Goal: Task Accomplishment & Management: Complete application form

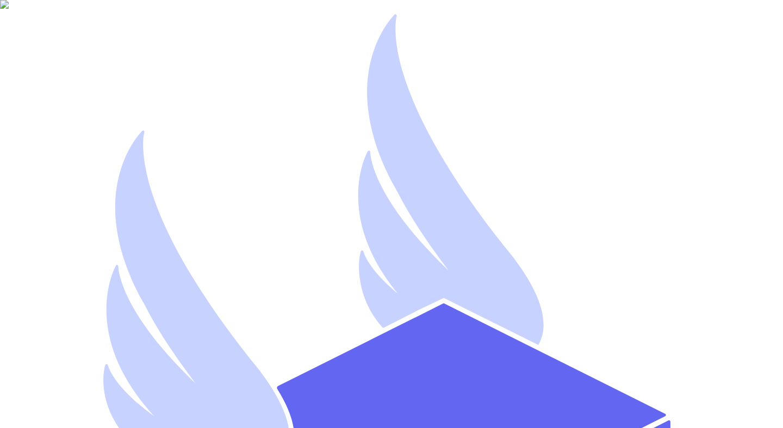
type input "[EMAIL_ADDRESS][DOMAIN_NAME]"
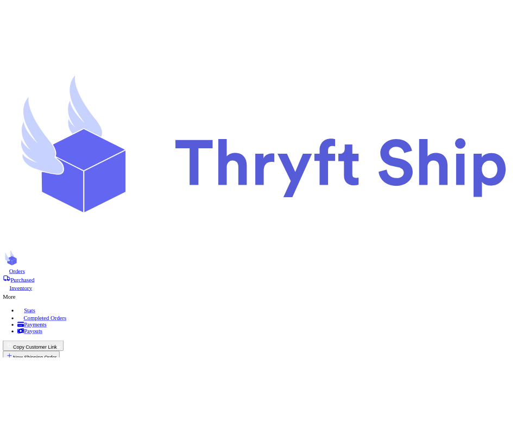
scroll to position [177, 0]
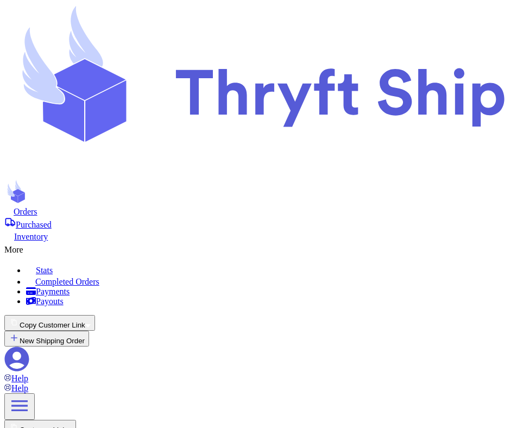
click at [95, 315] on button "Copy Customer Link" at bounding box center [49, 323] width 91 height 16
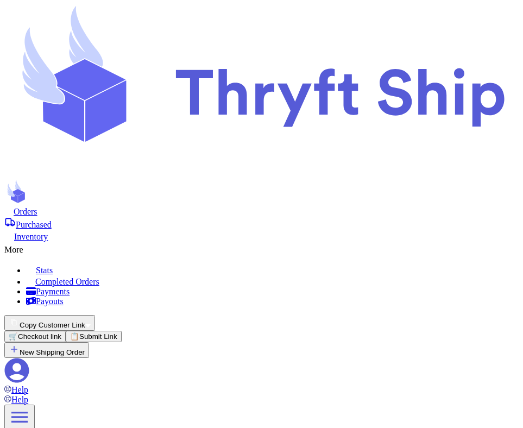
click at [66, 331] on button "🛒 Checkout link" at bounding box center [34, 336] width 61 height 11
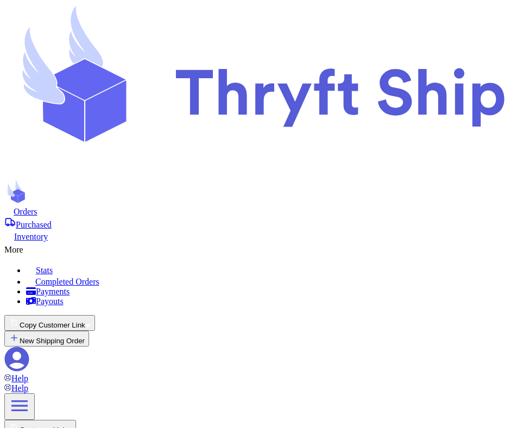
click at [95, 315] on button "Copy Customer Link" at bounding box center [49, 323] width 91 height 16
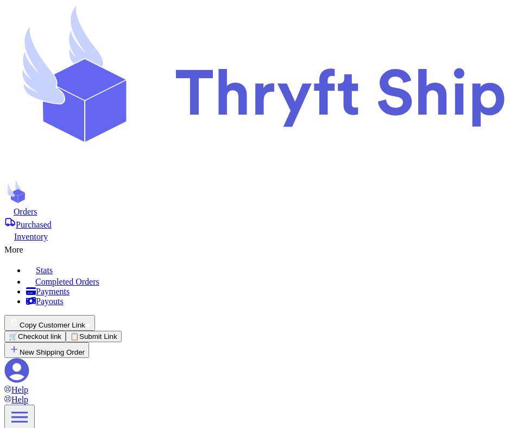
click at [122, 331] on button "📋 Submit Link" at bounding box center [94, 336] width 56 height 11
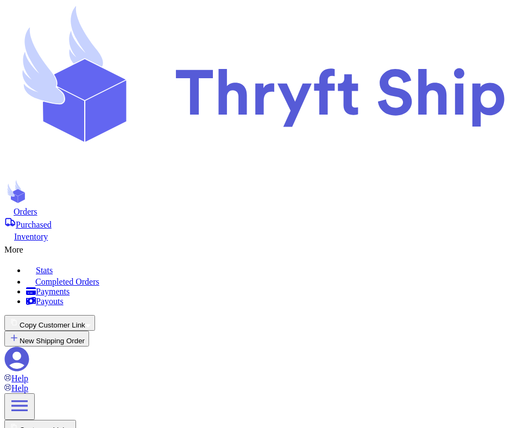
scroll to position [295, 0]
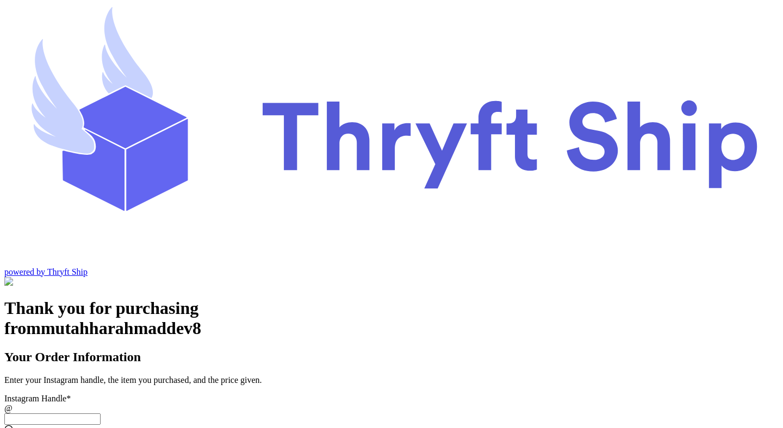
click at [101, 414] on input "Instagram Handle *" at bounding box center [52, 419] width 96 height 11
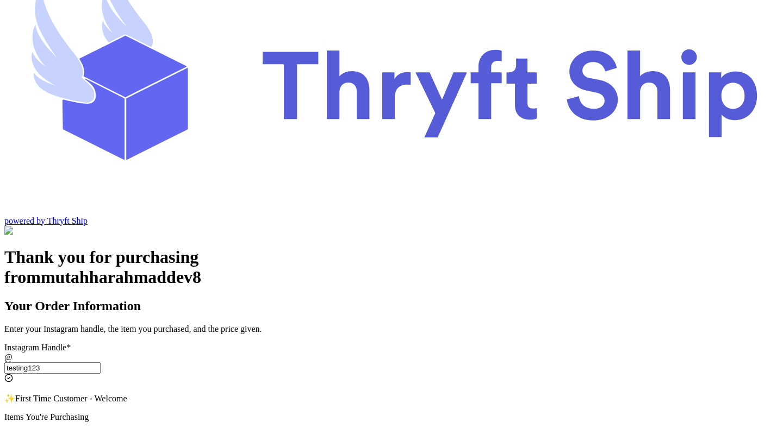
scroll to position [57, 0]
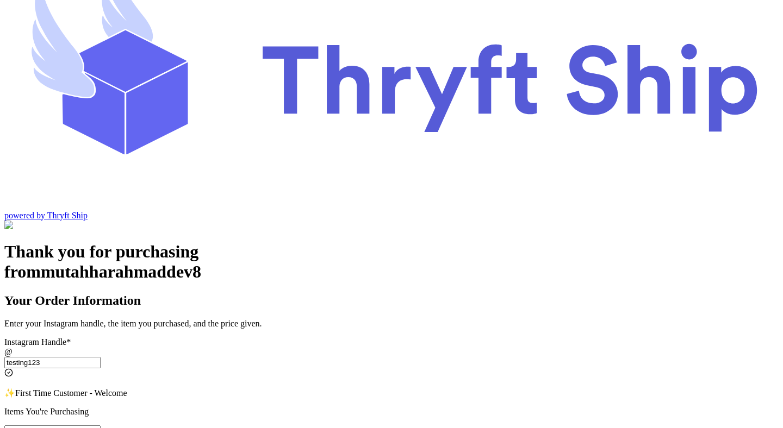
type input "testing123"
click at [101, 426] on input "Instagram Handle *" at bounding box center [52, 431] width 96 height 11
type input "test"
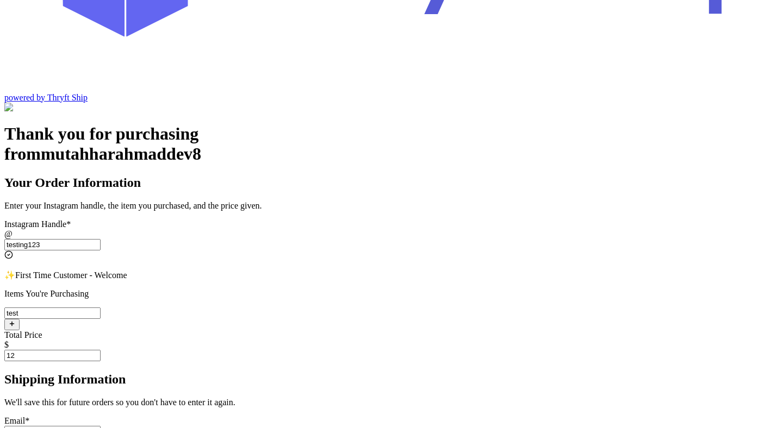
scroll to position [246, 0]
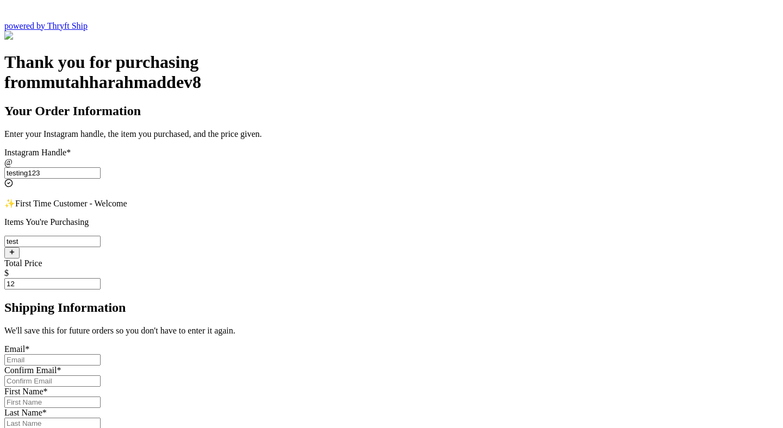
type input "12"
click at [101, 354] on input "Instagram Handle *" at bounding box center [52, 359] width 96 height 11
type input "mutahhar.ahmad+2@thryftship.com"
click at [354, 366] on div "Confirm Email *" at bounding box center [391, 371] width 774 height 10
click at [101, 376] on input "Instagram Handle *" at bounding box center [52, 381] width 96 height 11
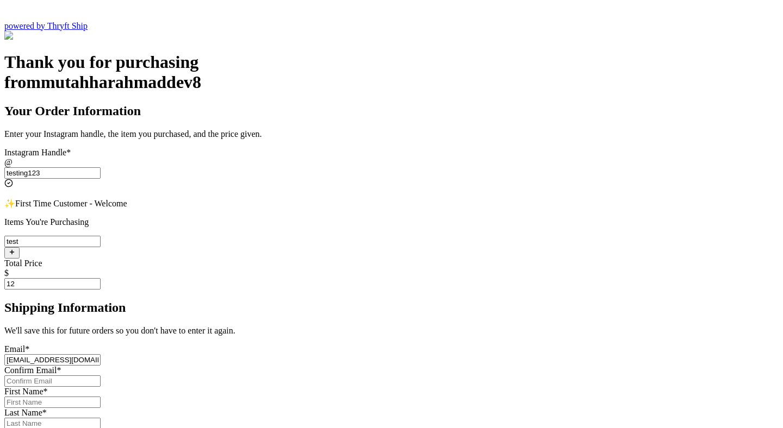
type input "mutahhar.ahmad+2@thryftship.com"
click at [101, 397] on input "Instagram Handle *" at bounding box center [52, 402] width 96 height 11
type input "Mutahhar"
click at [101, 418] on input "Instagram Handle *" at bounding box center [52, 423] width 96 height 11
type input "[PERSON_NAME]"
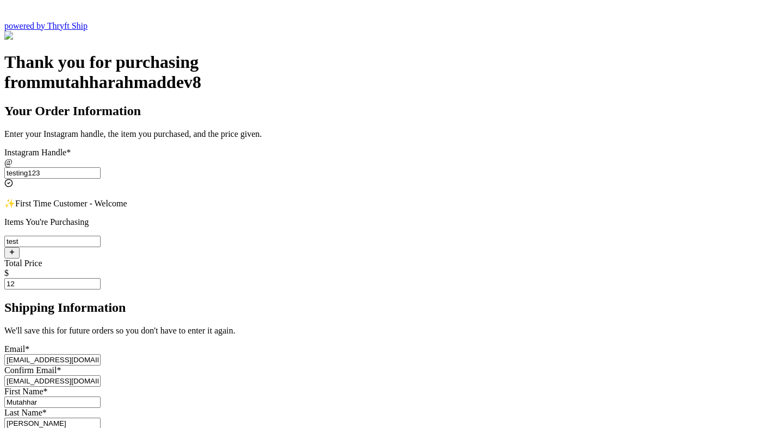
scroll to position [447, 0]
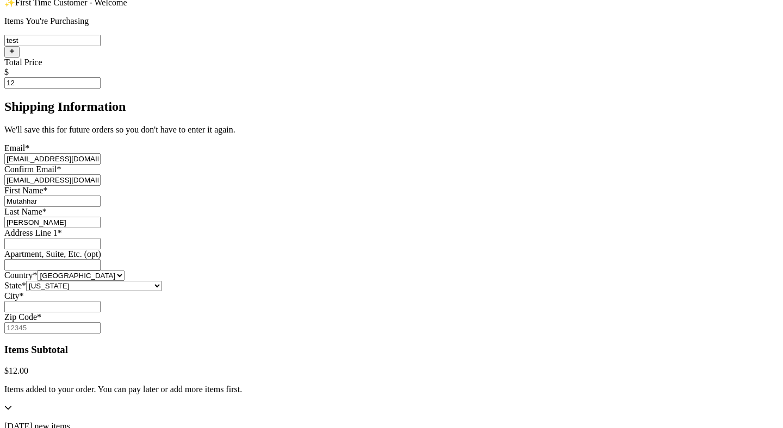
click at [326, 228] on div "Address Line 1 *" at bounding box center [391, 238] width 774 height 21
click at [101, 238] on input "Instagram Handle *" at bounding box center [52, 243] width 96 height 11
type input "1234 South Temple Street"
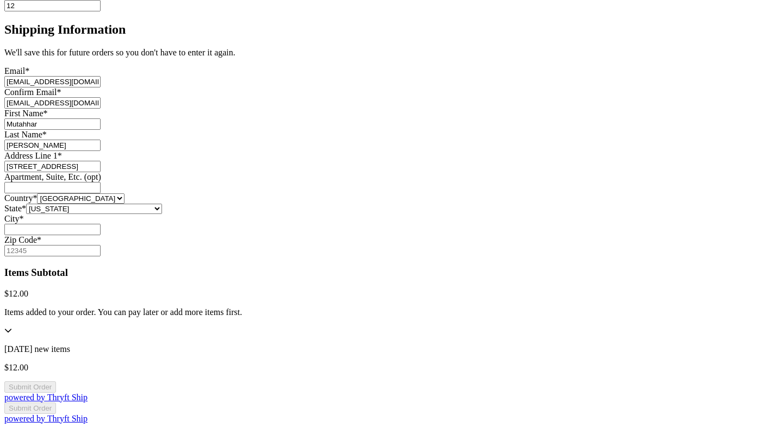
scroll to position [571, 0]
click at [101, 224] on input "Instagram Handle *" at bounding box center [52, 229] width 96 height 11
type input "[GEOGRAPHIC_DATA]"
click at [101, 248] on input "Zip Code *" at bounding box center [52, 250] width 96 height 11
type input "12341"
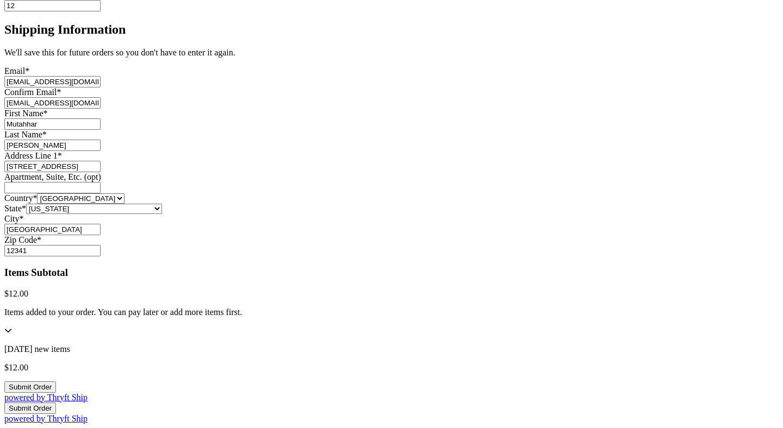
click at [56, 388] on button "Submit Order" at bounding box center [30, 387] width 52 height 11
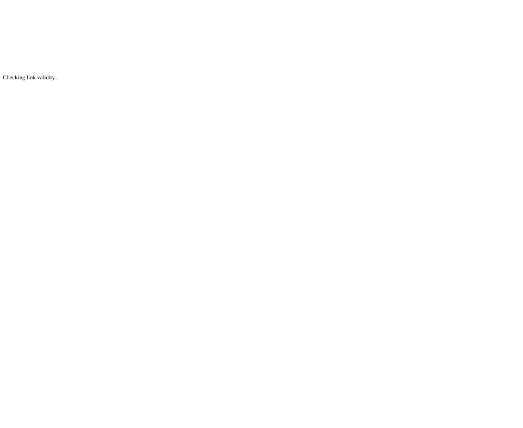
scroll to position [0, 0]
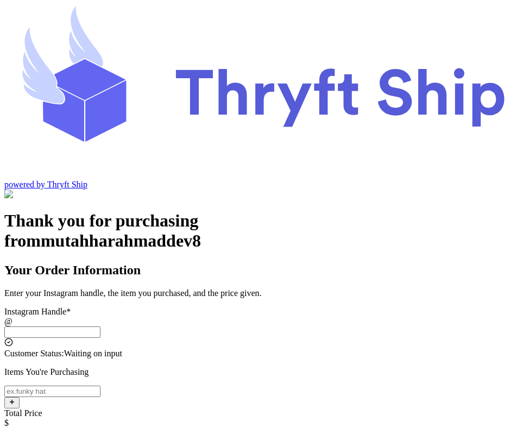
click at [101, 327] on input "Instagram Handle *" at bounding box center [52, 332] width 96 height 11
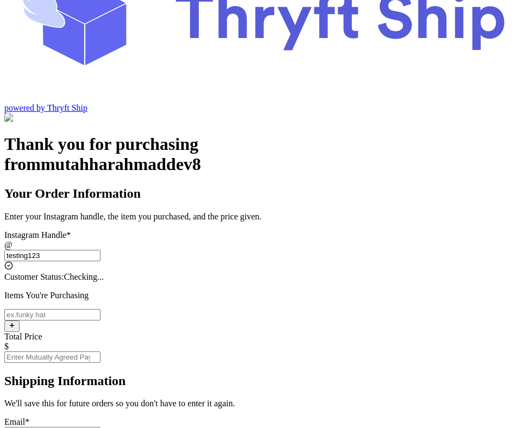
scroll to position [93, 0]
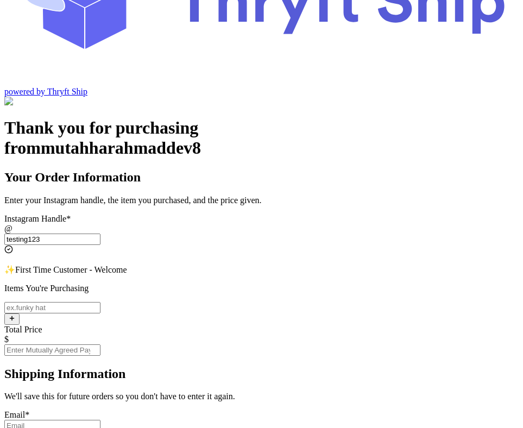
type input "testing123"
click at [101, 302] on input "Instagram Handle *" at bounding box center [52, 307] width 96 height 11
type input "1"
type input "item"
type input "10"
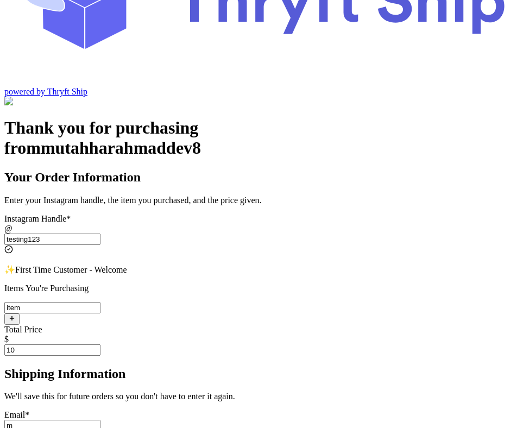
type input "mutahhar.ahmad+2@thryftship.com"
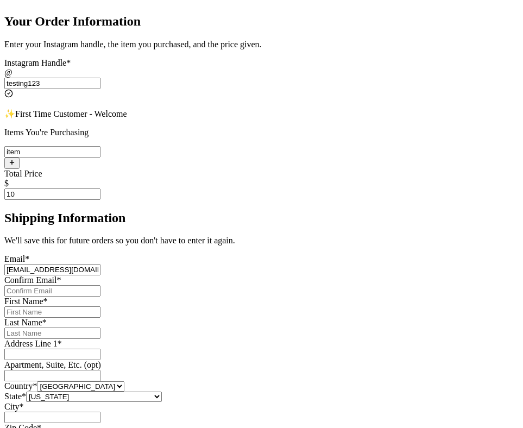
scroll to position [315, 0]
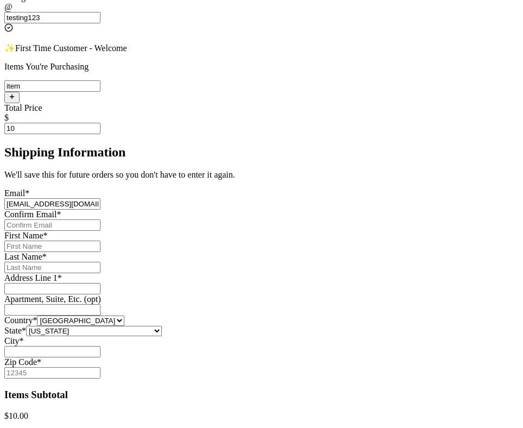
click at [101, 220] on input "Instagram Handle *" at bounding box center [52, 225] width 96 height 11
type input "mutahhar.ahmad+2@thryftship.com"
click at [101, 241] on input "Instagram Handle *" at bounding box center [52, 246] width 96 height 11
type input "Mutahhar"
click at [101, 262] on input "Instagram Handle *" at bounding box center [52, 267] width 96 height 11
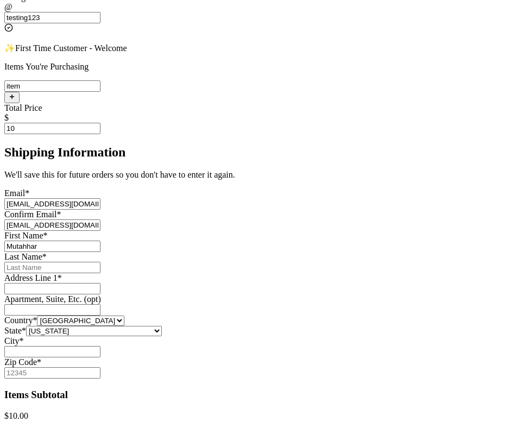
type input "[PERSON_NAME]"
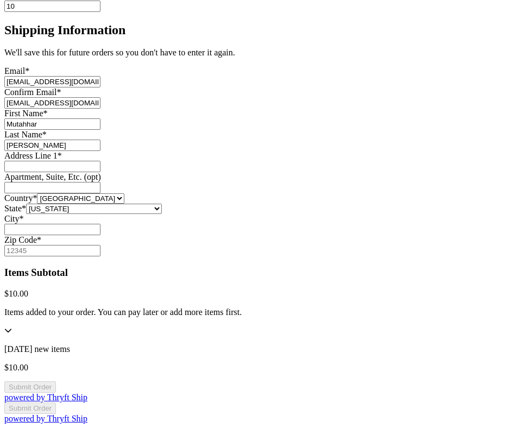
scroll to position [539, 0]
click at [101, 161] on input "Instagram Handle *" at bounding box center [52, 166] width 96 height 11
type input "1234 South Temple Street"
click at [101, 235] on input "Instagram Handle *" at bounding box center [52, 229] width 96 height 11
type input "[GEOGRAPHIC_DATA]"
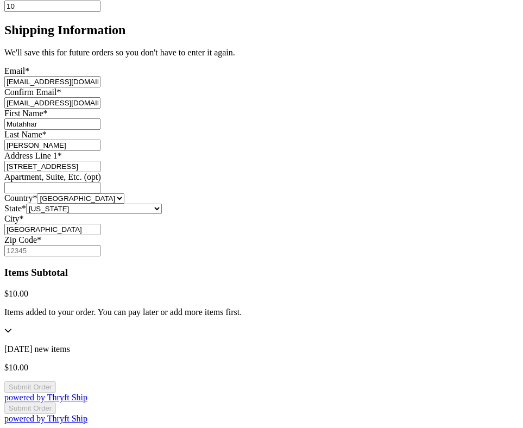
click at [101, 257] on input "Zip Code *" at bounding box center [52, 250] width 96 height 11
type input "42123"
click at [56, 403] on button "Submit Order" at bounding box center [30, 408] width 52 height 11
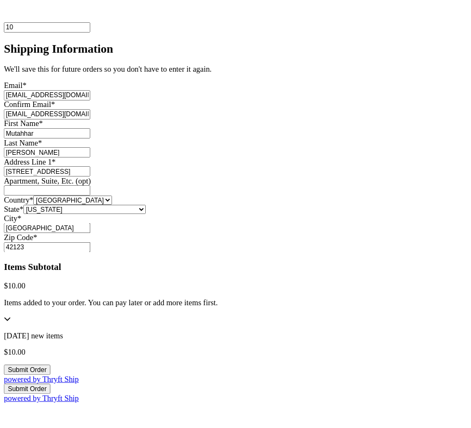
scroll to position [0, 0]
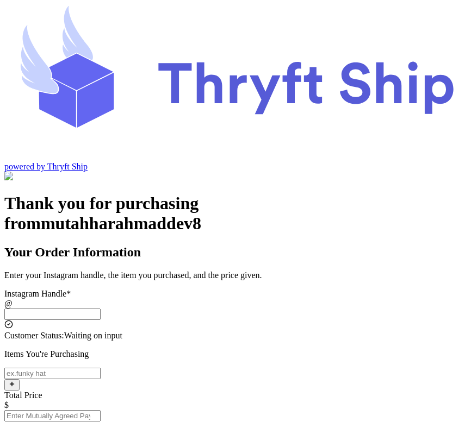
click at [101, 309] on input "Instagram Handle *" at bounding box center [52, 314] width 96 height 11
type input "testing123"
click at [101, 368] on input "Instagram Handle *" at bounding box center [52, 373] width 96 height 11
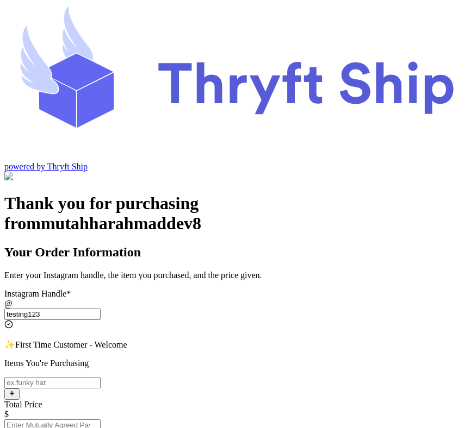
type input "test"
click at [101, 420] on input "Total Price" at bounding box center [52, 425] width 96 height 11
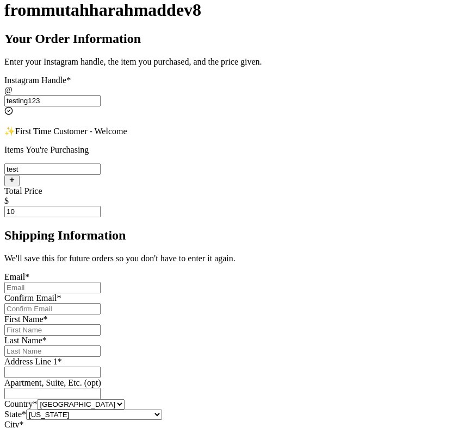
scroll to position [286, 0]
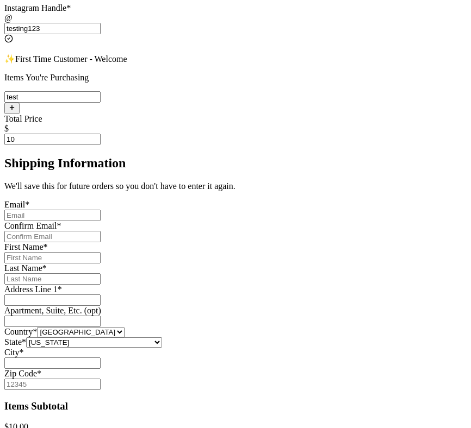
type input "10"
click at [101, 210] on input "Instagram Handle *" at bounding box center [52, 215] width 96 height 11
type input "[EMAIL_ADDRESS][DOMAIN_NAME]"
click at [101, 231] on input "Instagram Handle *" at bounding box center [52, 236] width 96 height 11
type input "[EMAIL_ADDRESS][DOMAIN_NAME]"
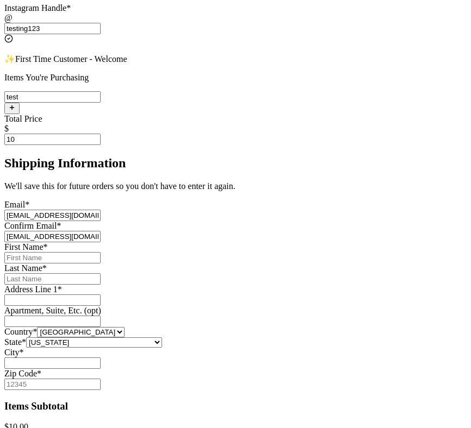
click at [101, 252] on input "Instagram Handle *" at bounding box center [52, 257] width 96 height 11
type input "Mutahhar"
click at [101, 273] on input "Instagram Handle *" at bounding box center [52, 278] width 96 height 11
type input "[PERSON_NAME]"
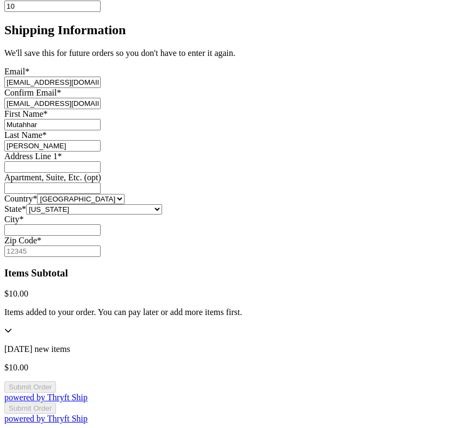
scroll to position [573, 0]
click at [101, 161] on input "Instagram Handle *" at bounding box center [52, 166] width 96 height 11
type input "[STREET_ADDRESS]"
click at [101, 225] on input "Instagram Handle *" at bounding box center [52, 230] width 96 height 11
type input "[GEOGRAPHIC_DATA]"
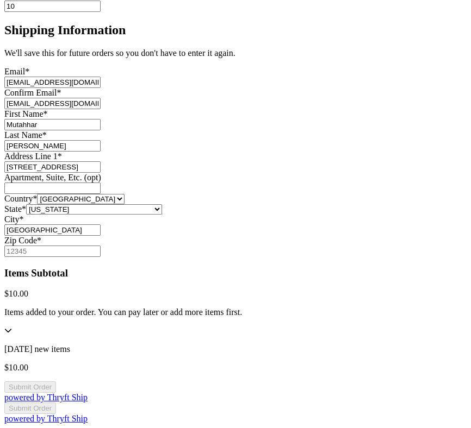
click at [242, 255] on div "Zip Code *" at bounding box center [235, 246] width 462 height 21
click at [101, 252] on input "Zip Code *" at bounding box center [52, 251] width 96 height 11
type input "21341"
click at [56, 403] on button "Submit Order" at bounding box center [30, 408] width 52 height 11
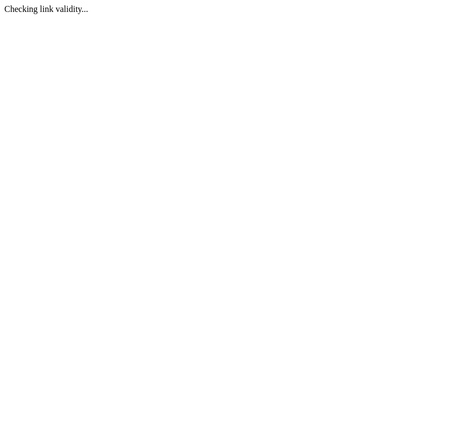
scroll to position [0, 0]
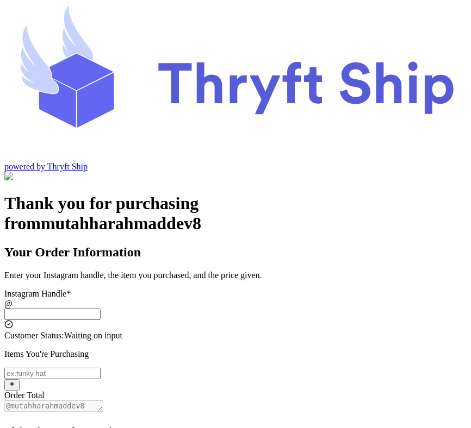
click at [101, 309] on input "Instagram Handle *" at bounding box center [52, 314] width 96 height 11
type input "123"
click at [101, 368] on input "Instagram Handle *" at bounding box center [52, 373] width 96 height 11
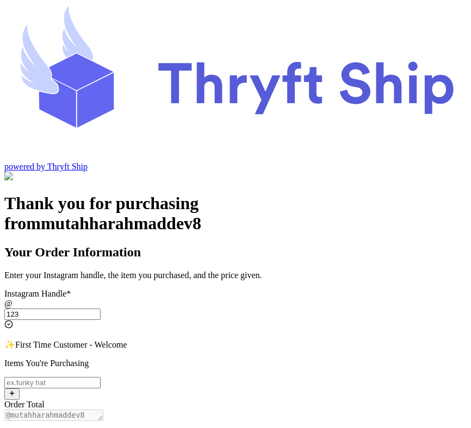
type input "test"
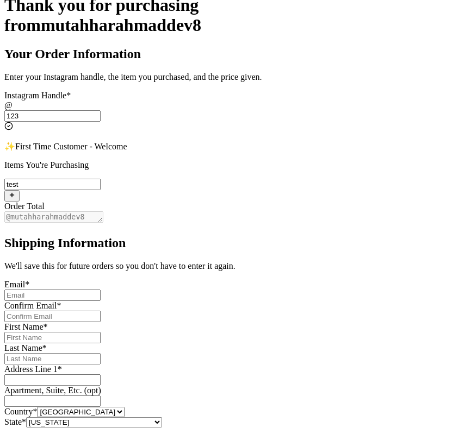
scroll to position [264, 0]
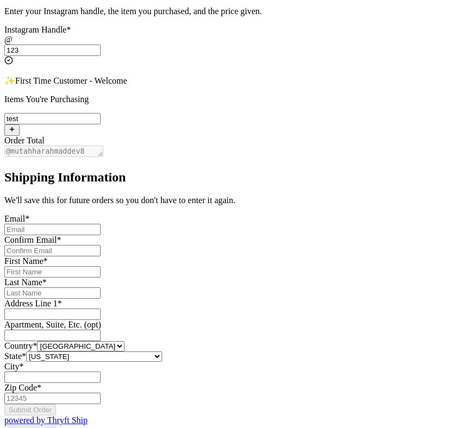
click at [101, 224] on input "Instagram Handle *" at bounding box center [52, 229] width 96 height 11
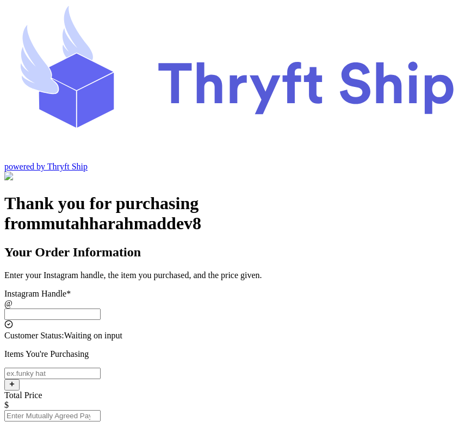
scroll to position [86, 0]
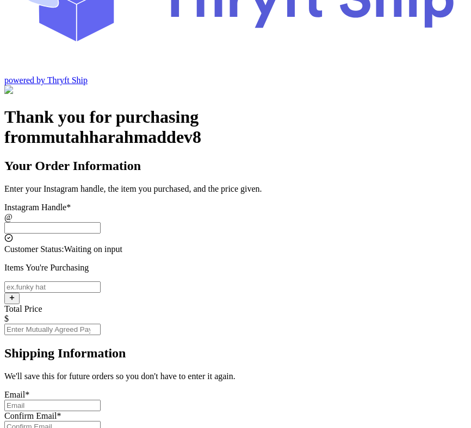
click at [101, 222] on input "Instagram Handle *" at bounding box center [52, 227] width 96 height 11
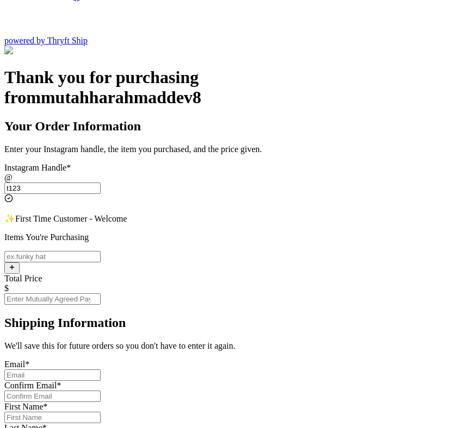
scroll to position [136, 0]
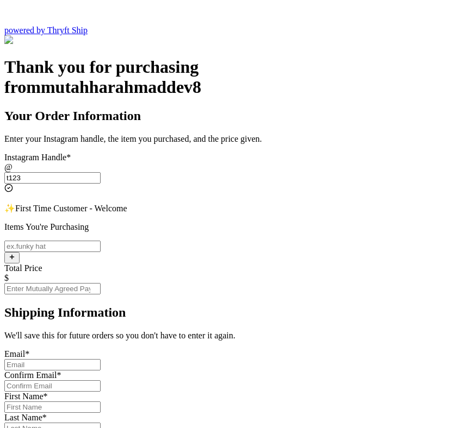
type input "t123"
click at [101, 241] on input "Instagram Handle *" at bounding box center [52, 246] width 96 height 11
type input "test"
click at [101, 283] on input "Total Price" at bounding box center [52, 288] width 96 height 11
type input "12"
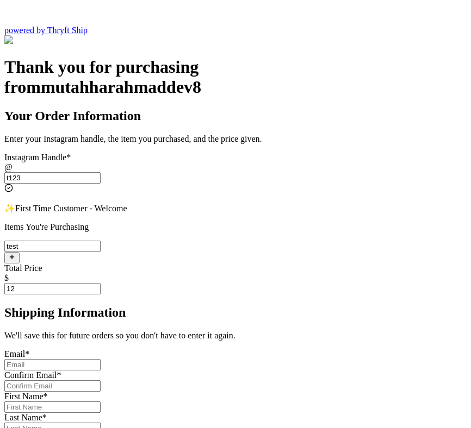
click at [101, 359] on input "Instagram Handle *" at bounding box center [52, 364] width 96 height 11
type input "[EMAIL_ADDRESS][DOMAIN_NAME]"
click at [101, 381] on input "Instagram Handle *" at bounding box center [52, 386] width 96 height 11
type input "[EMAIL_ADDRESS][DOMAIN_NAME]"
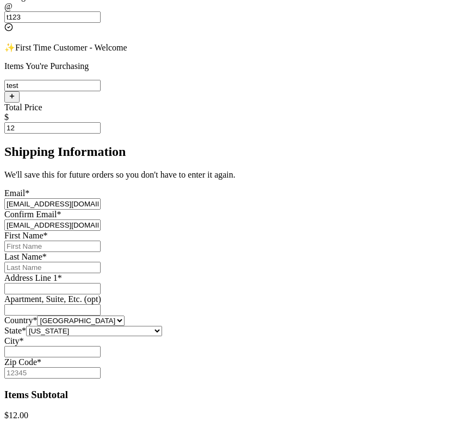
scroll to position [328, 0]
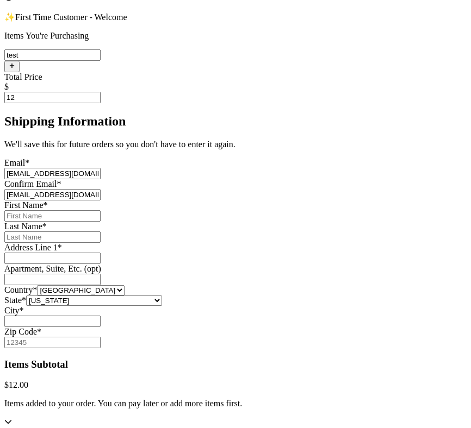
click at [101, 210] on input "Instagram Handle *" at bounding box center [52, 215] width 96 height 11
type input "Mutahhar"
click at [101, 232] on input "Instagram Handle *" at bounding box center [52, 237] width 96 height 11
type input "[PERSON_NAME]"
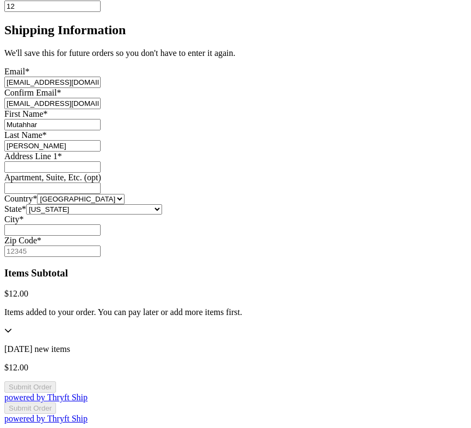
scroll to position [509, 0]
click at [101, 161] on input "Instagram Handle *" at bounding box center [52, 166] width 96 height 11
type input "[STREET_ADDRESS]"
click at [124, 194] on select "United States Canada Australia" at bounding box center [81, 199] width 88 height 10
click at [101, 236] on input "Instagram Handle *" at bounding box center [52, 230] width 96 height 11
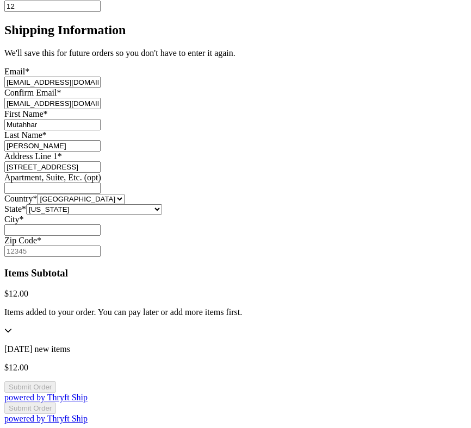
type input "[GEOGRAPHIC_DATA]"
click at [101, 246] on input "Zip Code *" at bounding box center [52, 251] width 96 height 11
type input "84116"
click at [56, 393] on button "Submit Order" at bounding box center [30, 387] width 52 height 11
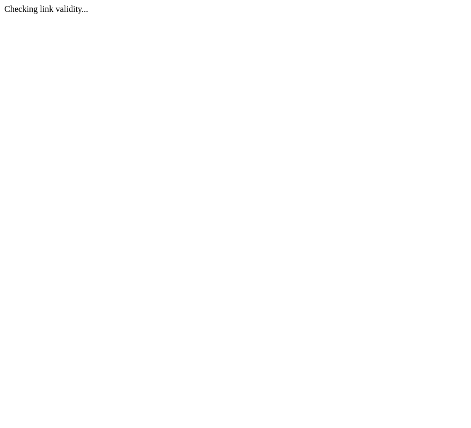
scroll to position [0, 0]
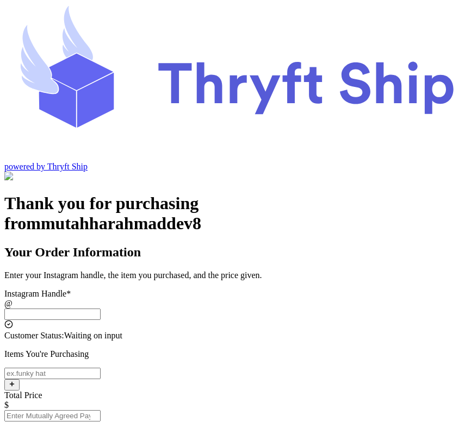
click at [101, 309] on input "Instagram Handle *" at bounding box center [52, 314] width 96 height 11
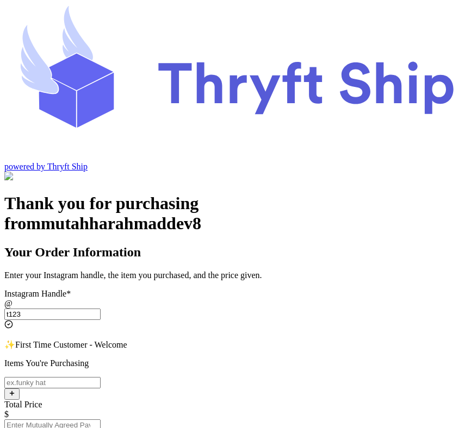
type input "t123"
click at [101, 377] on input "Instagram Handle *" at bounding box center [52, 382] width 96 height 11
type input "test"
click at [101, 420] on input "Total Price" at bounding box center [52, 425] width 96 height 11
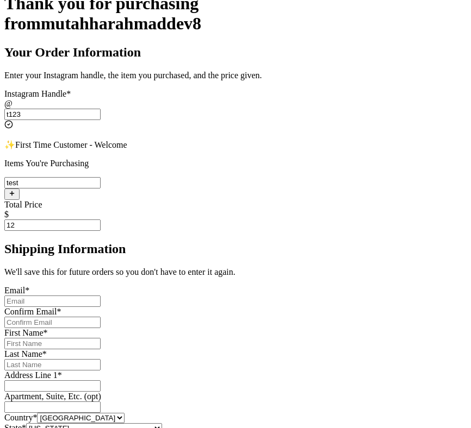
scroll to position [221, 0]
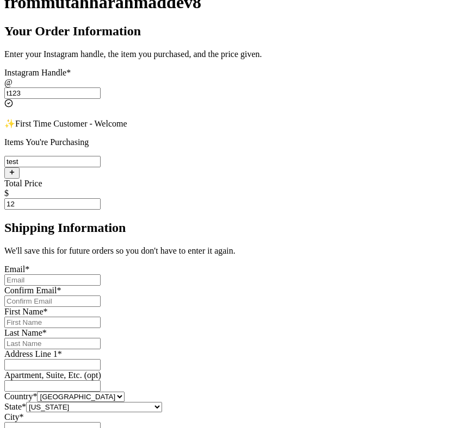
type input "12"
click at [101, 275] on input "Instagram Handle *" at bounding box center [52, 280] width 96 height 11
type input "[EMAIL_ADDRESS][DOMAIN_NAME]"
click at [101, 296] on input "Instagram Handle *" at bounding box center [52, 301] width 96 height 11
type input "[EMAIL_ADDRESS][DOMAIN_NAME]"
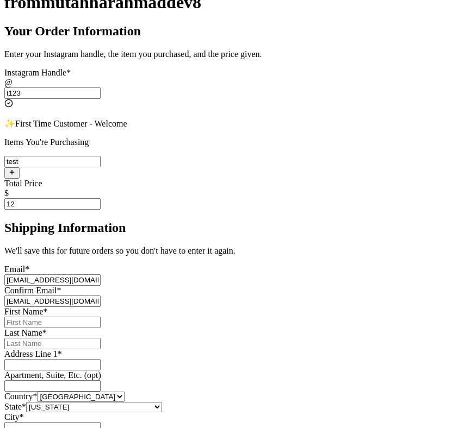
click at [101, 317] on input "Instagram Handle *" at bounding box center [52, 322] width 96 height 11
type input "Mutahhar"
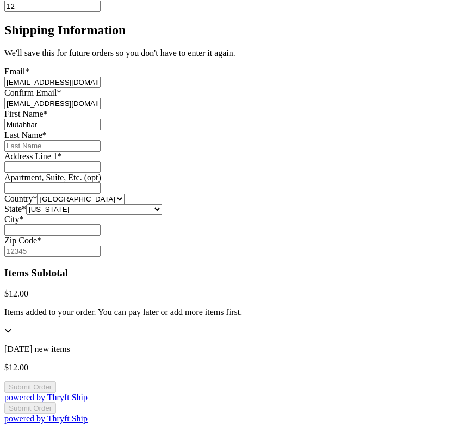
scroll to position [435, 0]
click at [101, 140] on input "Instagram Handle *" at bounding box center [52, 145] width 96 height 11
type input "[PERSON_NAME]"
click at [101, 161] on input "Instagram Handle *" at bounding box center [52, 166] width 96 height 11
type input "[STREET_ADDRESS]"
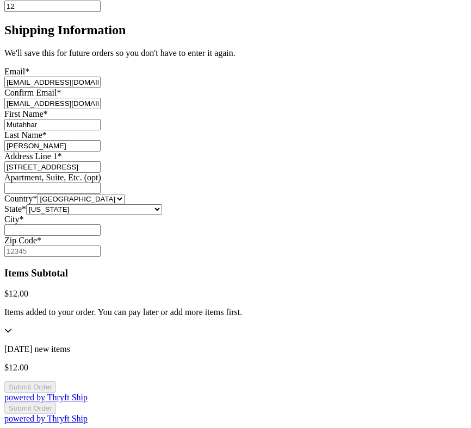
scroll to position [599, 0]
click at [101, 225] on input "Instagram Handle *" at bounding box center [52, 230] width 96 height 11
type input "[GEOGRAPHIC_DATA]"
click at [101, 246] on input "Zip Code *" at bounding box center [52, 251] width 96 height 11
type input "84116"
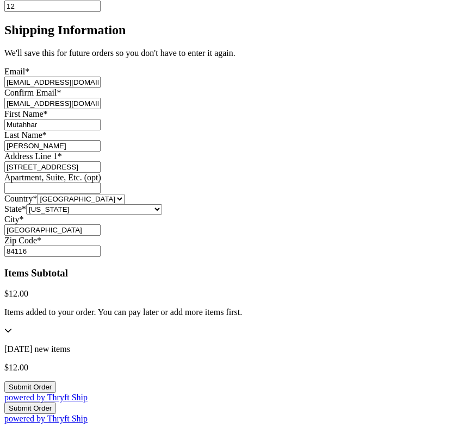
click at [56, 389] on button "Submit Order" at bounding box center [30, 387] width 52 height 11
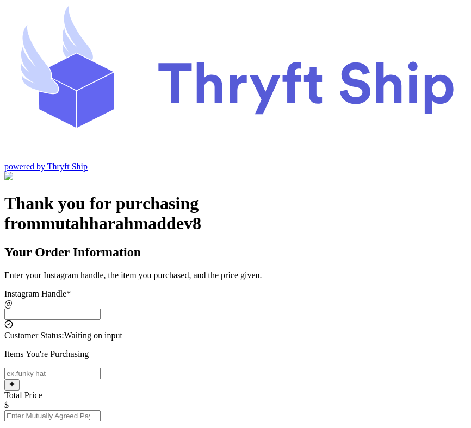
click at [101, 309] on input "Instagram Handle *" at bounding box center [52, 314] width 96 height 11
type input "t123"
click at [101, 368] on input "Instagram Handle *" at bounding box center [52, 373] width 96 height 11
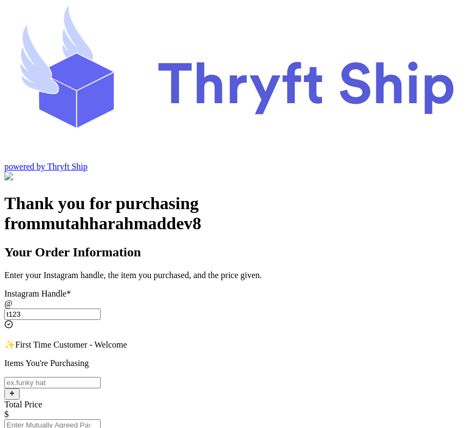
type input "test"
click at [101, 420] on input "Total Price" at bounding box center [52, 425] width 96 height 11
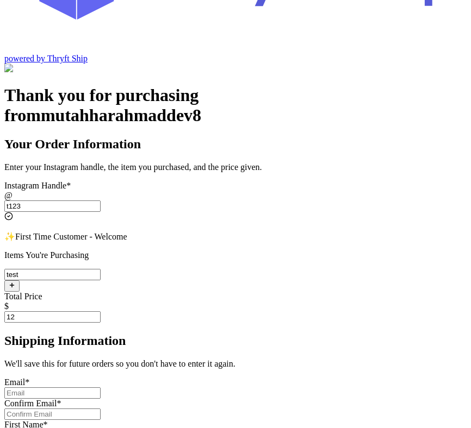
scroll to position [242, 0]
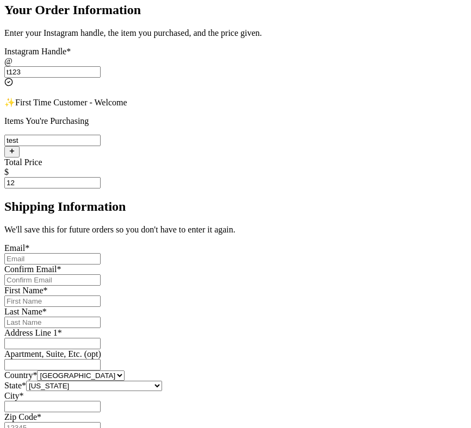
type input "12"
click at [101, 253] on input "Instagram Handle *" at bounding box center [52, 258] width 96 height 11
type input "[EMAIL_ADDRESS][DOMAIN_NAME]"
click at [101, 275] on input "Instagram Handle *" at bounding box center [52, 280] width 96 height 11
type input "[EMAIL_ADDRESS][DOMAIN_NAME]"
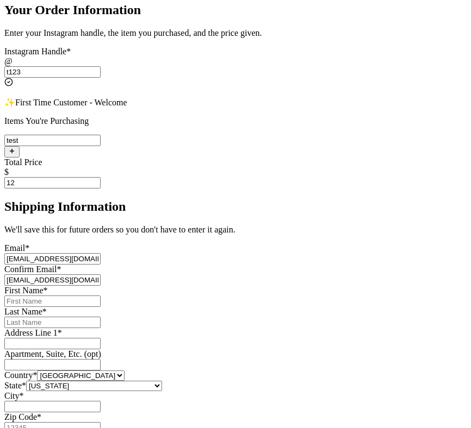
click at [101, 296] on input "Instagram Handle *" at bounding box center [52, 301] width 96 height 11
type input "Mutahhar"
click at [101, 317] on input "Instagram Handle *" at bounding box center [52, 322] width 96 height 11
type input "[PERSON_NAME]"
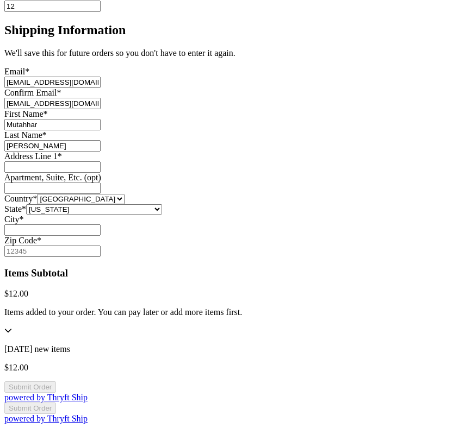
scroll to position [527, 0]
click at [101, 161] on input "Instagram Handle *" at bounding box center [52, 166] width 96 height 11
type input "[STREET_ADDRESS]"
click at [101, 236] on input "Instagram Handle *" at bounding box center [52, 230] width 96 height 11
type input "[GEOGRAPHIC_DATA]"
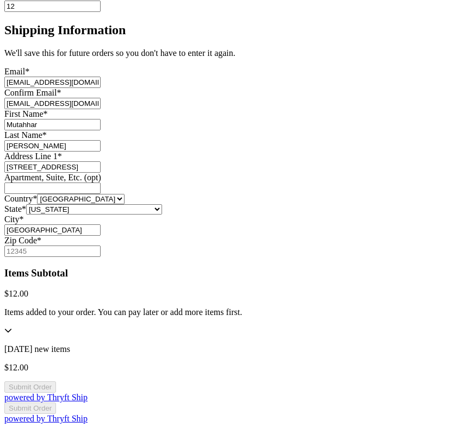
click at [101, 257] on input "Zip Code *" at bounding box center [52, 251] width 96 height 11
type input "84116"
click at [56, 382] on button "Submit Order" at bounding box center [30, 387] width 52 height 11
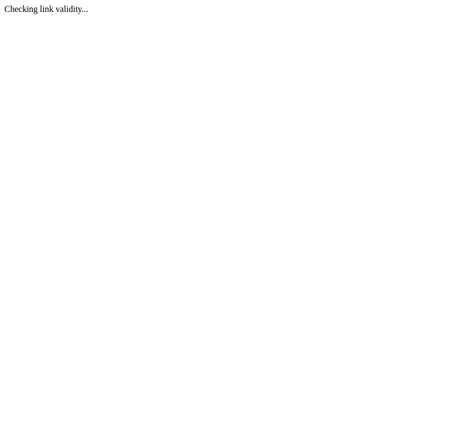
scroll to position [0, 0]
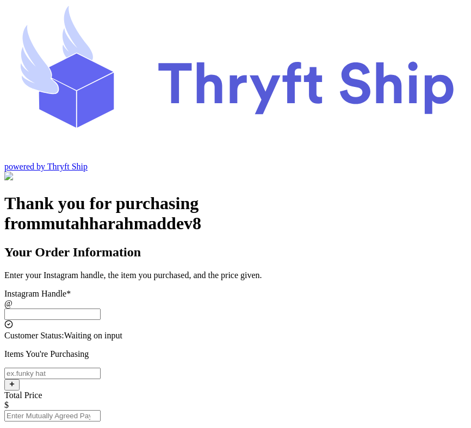
click at [101, 309] on input "Instagram Handle *" at bounding box center [52, 314] width 96 height 11
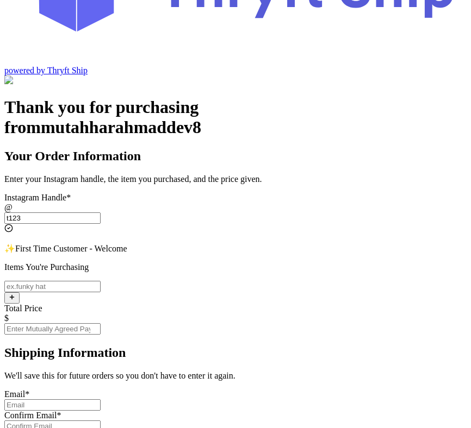
scroll to position [97, 0]
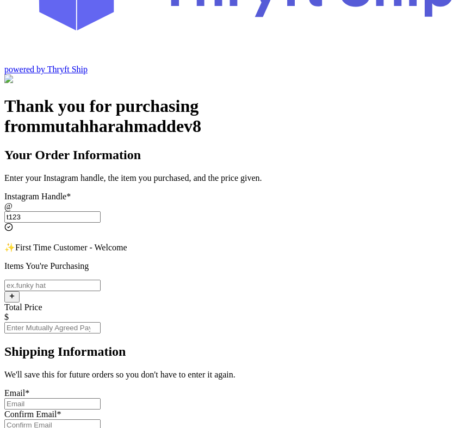
type input "t123"
click at [101, 280] on input "Instagram Handle *" at bounding box center [52, 285] width 96 height 11
type input "test"
click at [101, 322] on input "Total Price" at bounding box center [52, 327] width 96 height 11
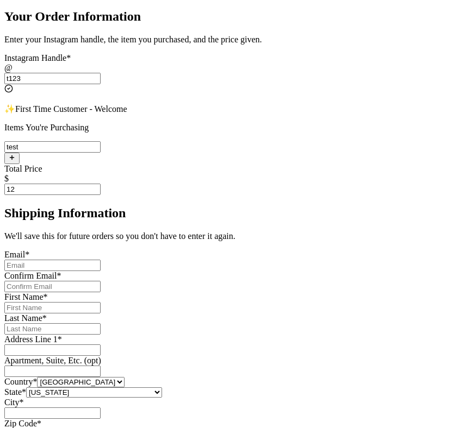
scroll to position [257, 0]
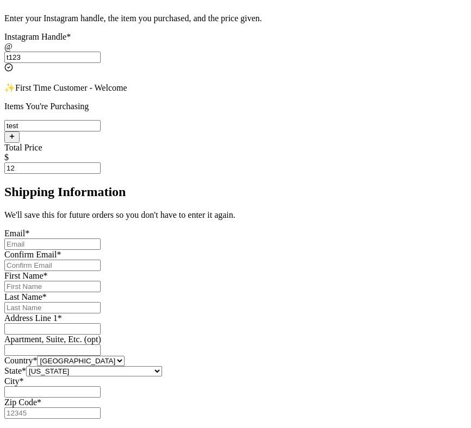
type input "12"
click at [101, 239] on input "Instagram Handle *" at bounding box center [52, 244] width 96 height 11
type input "[EMAIL_ADDRESS][DOMAIN_NAME]"
click at [101, 260] on input "Instagram Handle *" at bounding box center [52, 265] width 96 height 11
type input "[EMAIL_ADDRESS][DOMAIN_NAME]"
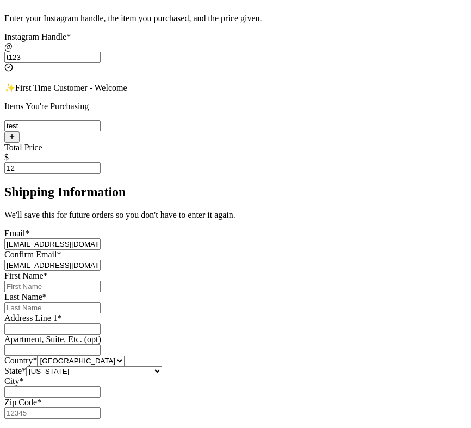
click at [101, 281] on input "Instagram Handle *" at bounding box center [52, 286] width 96 height 11
type input "Mutahhar"
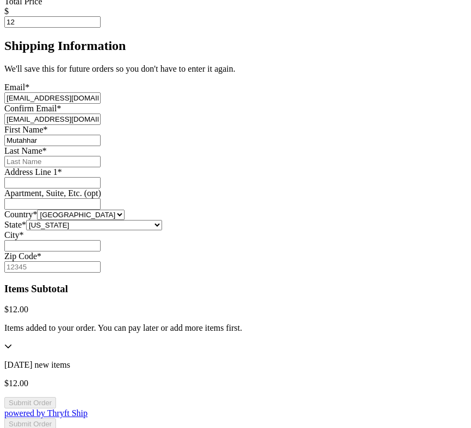
scroll to position [423, 0]
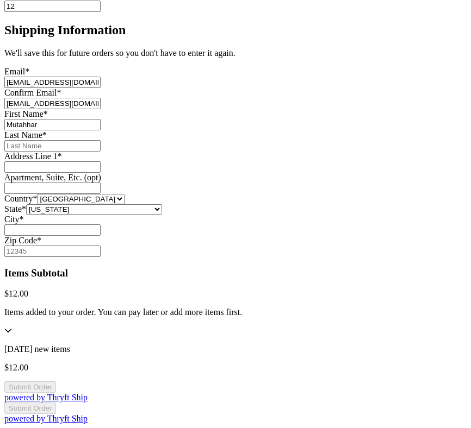
click at [101, 140] on input "Instagram Handle *" at bounding box center [52, 145] width 96 height 11
type input "[PERSON_NAME]"
click at [101, 173] on input "Instagram Handle *" at bounding box center [52, 166] width 96 height 11
type input "1234 South Temple Street"
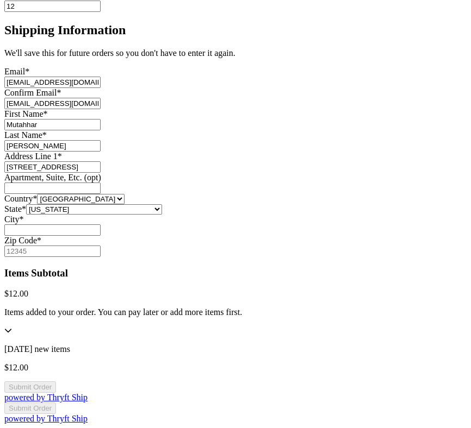
click at [101, 234] on input "Instagram Handle *" at bounding box center [52, 230] width 96 height 11
type input "Salt Lake City"
click at [101, 257] on input "Zip Code *" at bounding box center [52, 251] width 96 height 11
type input "84116"
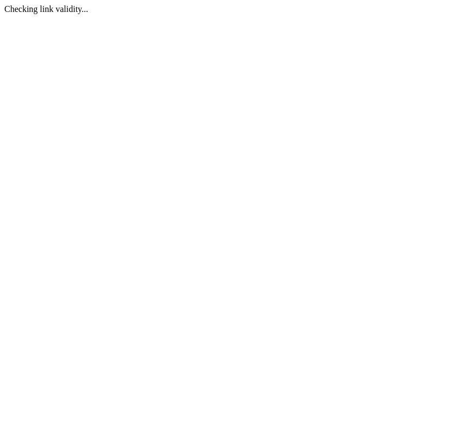
scroll to position [0, 0]
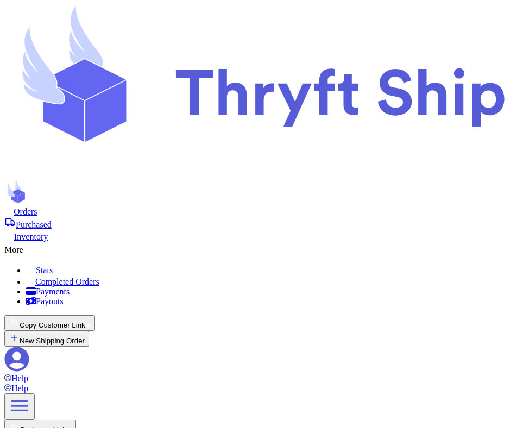
scroll to position [237, 0]
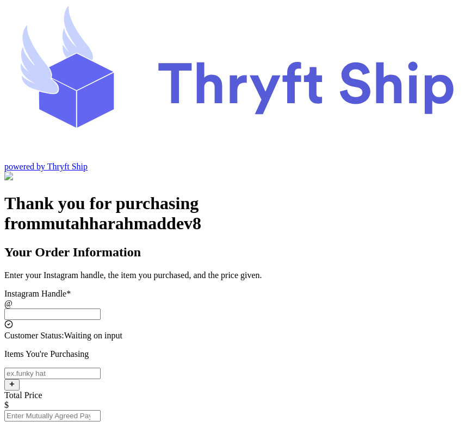
click at [101, 309] on input "Instagram Handle *" at bounding box center [52, 314] width 96 height 11
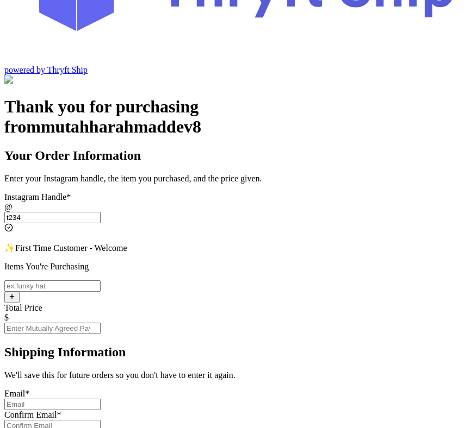
scroll to position [100, 0]
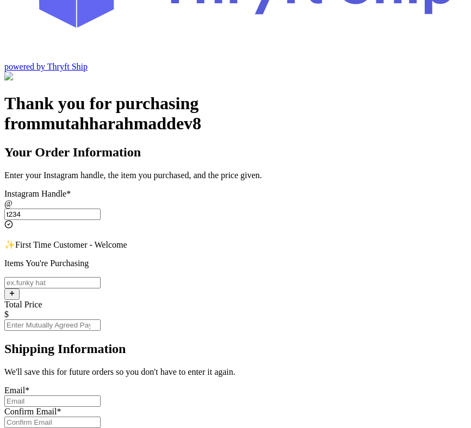
type input "t234"
click at [101, 277] on input "Instagram Handle *" at bounding box center [52, 282] width 96 height 11
type input "test"
click at [101, 320] on input "Total Price" at bounding box center [52, 325] width 96 height 11
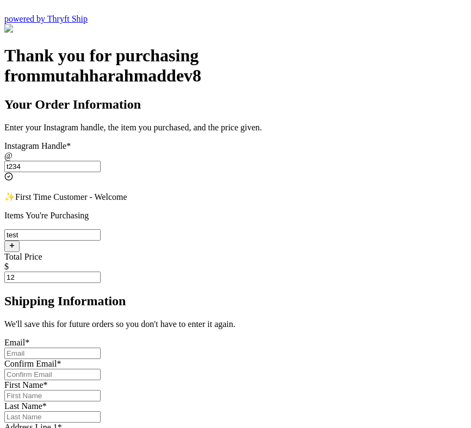
scroll to position [219, 0]
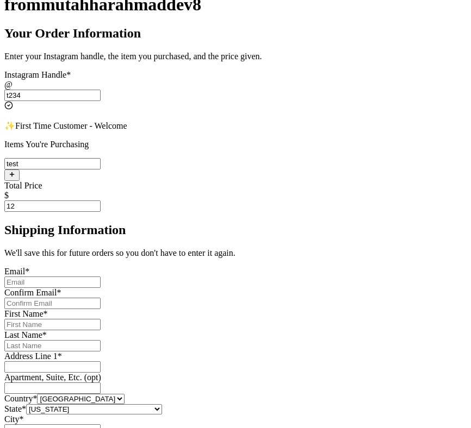
type input "12"
click at [101, 277] on input "Instagram Handle *" at bounding box center [52, 282] width 96 height 11
type input "[EMAIL_ADDRESS][DOMAIN_NAME]"
click at [101, 298] on input "Instagram Handle *" at bounding box center [52, 303] width 96 height 11
type input "[EMAIL_ADDRESS][DOMAIN_NAME]"
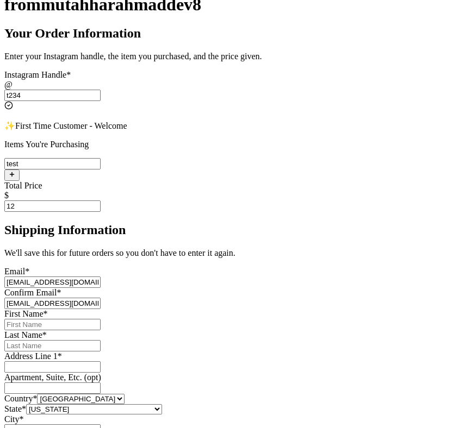
click at [101, 319] on input "Instagram Handle *" at bounding box center [52, 324] width 96 height 11
type input "Mutahhar"
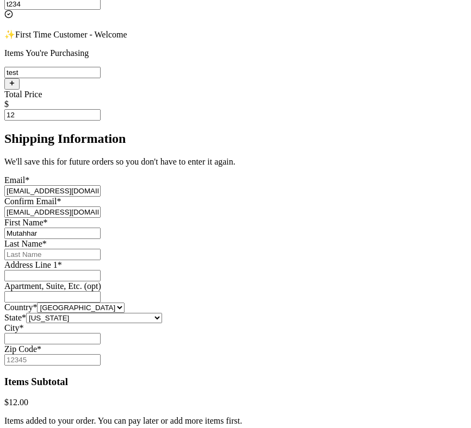
scroll to position [327, 0]
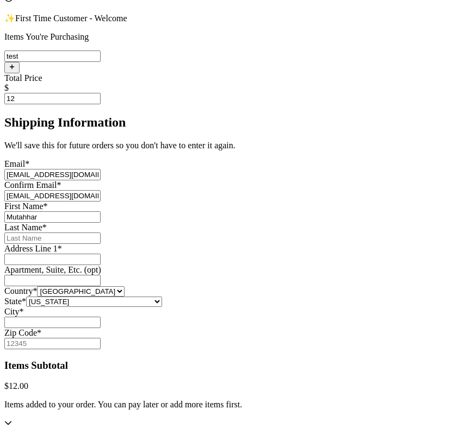
click at [222, 223] on div "Last Name *" at bounding box center [235, 228] width 462 height 10
click at [101, 233] on input "Instagram Handle *" at bounding box center [52, 238] width 96 height 11
type input "[PERSON_NAME]"
click at [101, 265] on input "Instagram Handle *" at bounding box center [52, 259] width 96 height 11
type input "[STREET_ADDRESS]"
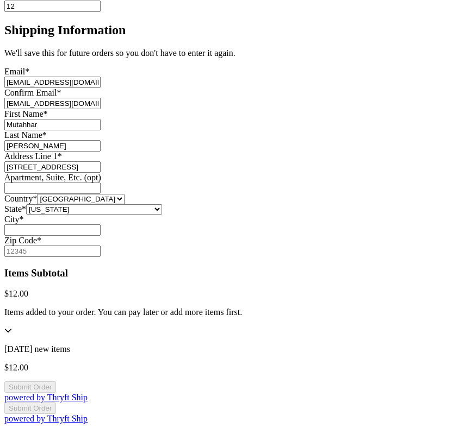
scroll to position [508, 0]
click at [101, 236] on input "Instagram Handle *" at bounding box center [52, 230] width 96 height 11
type input "[GEOGRAPHIC_DATA]"
click at [101, 246] on input "Zip Code *" at bounding box center [52, 251] width 96 height 11
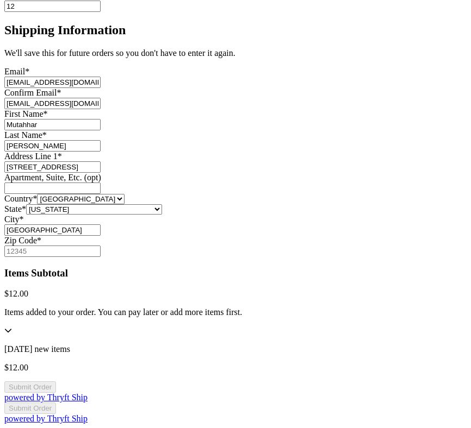
type input "84116"
click at [56, 389] on button "Submit Order" at bounding box center [30, 387] width 52 height 11
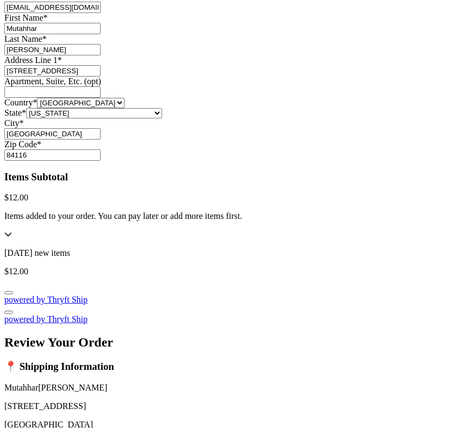
scroll to position [0, 0]
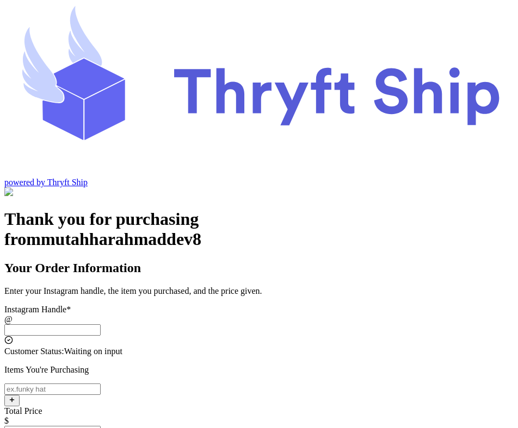
click at [101, 325] on input "Instagram Handle *" at bounding box center [52, 330] width 96 height 11
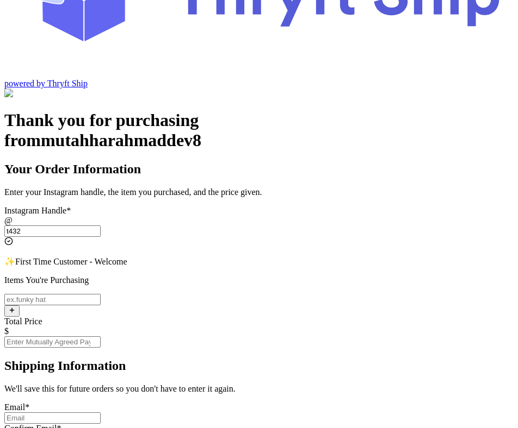
scroll to position [101, 0]
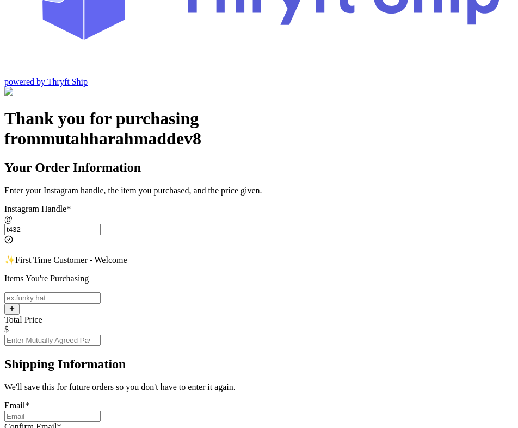
type input "t432"
click at [101, 292] on input "Instagram Handle *" at bounding box center [52, 297] width 96 height 11
type input "test"
click at [101, 335] on input "Total Price" at bounding box center [52, 340] width 96 height 11
type input "12"
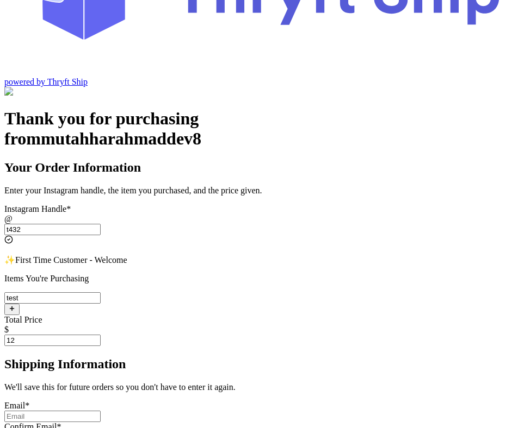
click at [243, 401] on div "Email *" at bounding box center [258, 411] width 509 height 21
click at [101, 411] on input "Instagram Handle *" at bounding box center [52, 416] width 96 height 11
type input "mutahhar.ahmad+2@thryftship.com"
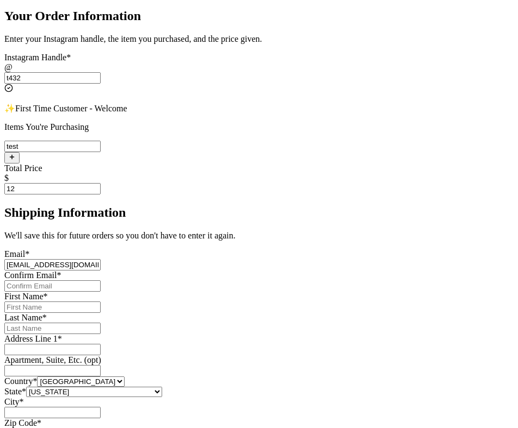
scroll to position [254, 0]
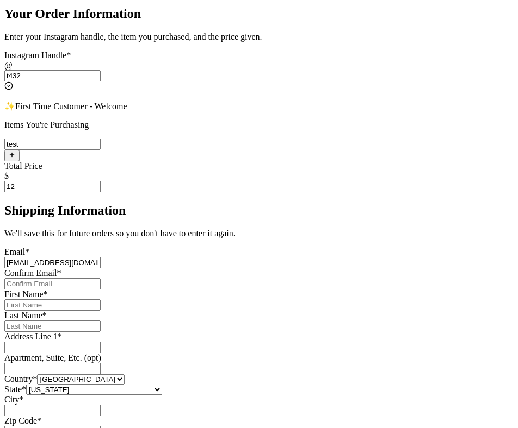
click at [101, 278] on input "Instagram Handle *" at bounding box center [52, 283] width 96 height 11
click at [101, 300] on input "Instagram Handle *" at bounding box center [52, 305] width 96 height 11
click at [101, 278] on input "Instagram Handle *" at bounding box center [52, 283] width 96 height 11
type input "mutahhar.ahmad+2@thryftship.com"
click at [101, 300] on input "Instagram Handle *" at bounding box center [52, 305] width 96 height 11
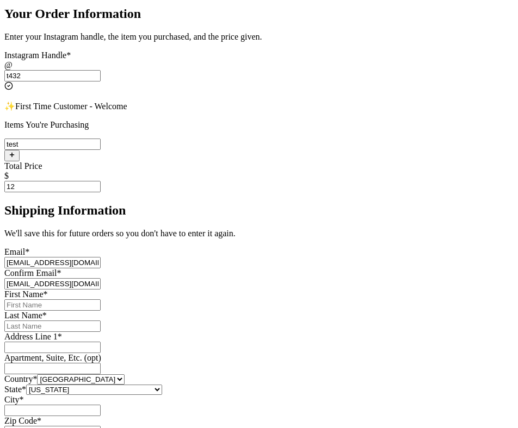
type input "Mutahhar"
click at [101, 321] on input "Instagram Handle *" at bounding box center [52, 326] width 96 height 11
type input "Ahmad"
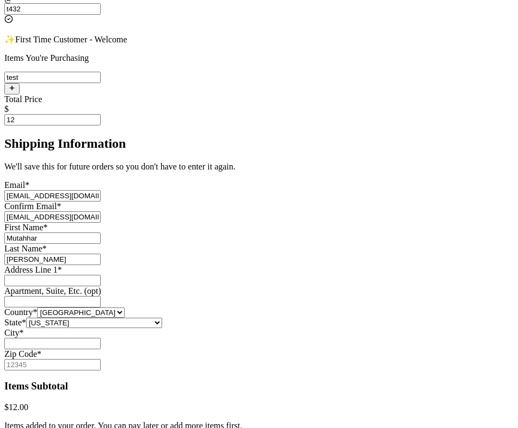
scroll to position [399, 0]
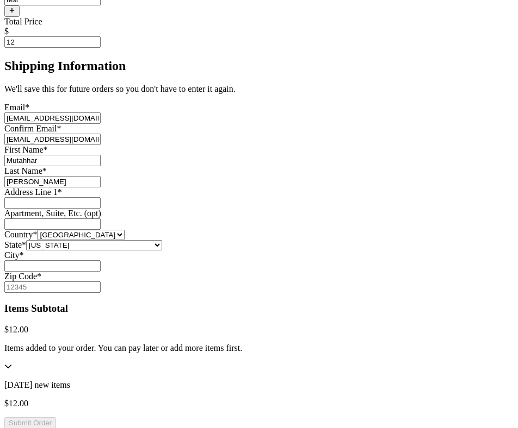
click at [101, 197] on input "Instagram Handle *" at bounding box center [52, 202] width 96 height 11
type input "1234 South Temple Street"
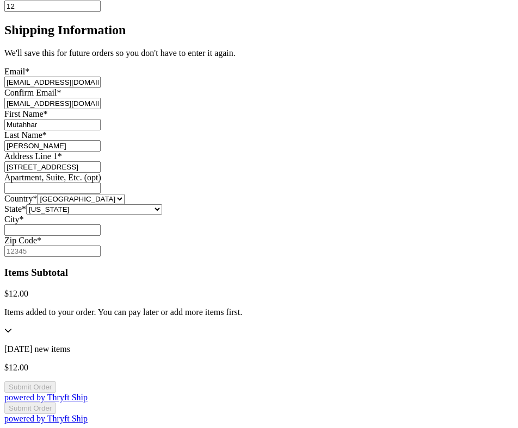
scroll to position [573, 0]
click at [101, 225] on input "Instagram Handle *" at bounding box center [52, 230] width 96 height 11
type input "Salt Lake City"
click at [101, 246] on input "Zip Code *" at bounding box center [52, 251] width 96 height 11
type input "84116"
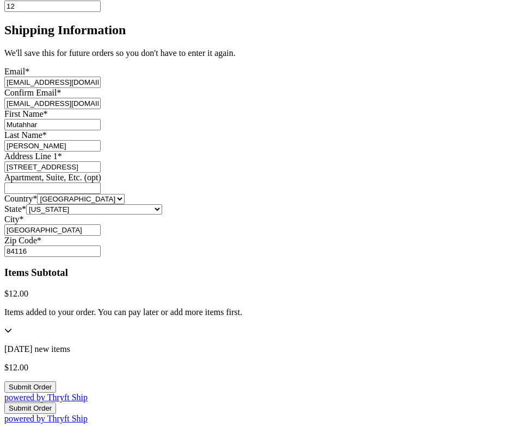
scroll to position [629, 0]
click at [56, 382] on button "Submit Order" at bounding box center [30, 387] width 52 height 11
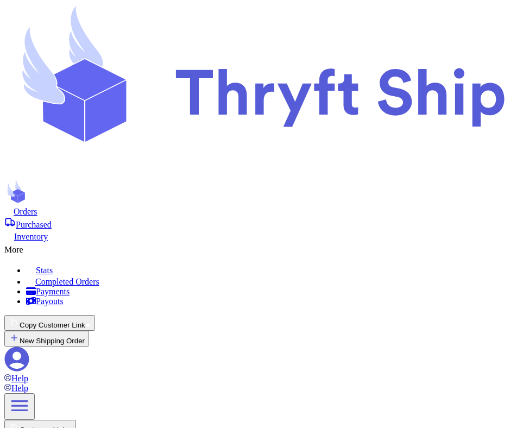
scroll to position [141, 0]
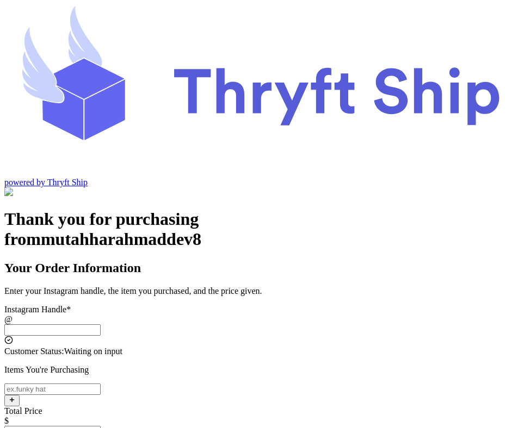
click at [101, 325] on input "Instagram Handle *" at bounding box center [52, 330] width 96 height 11
type input "ttt"
click at [101, 384] on input "Instagram Handle *" at bounding box center [52, 389] width 96 height 11
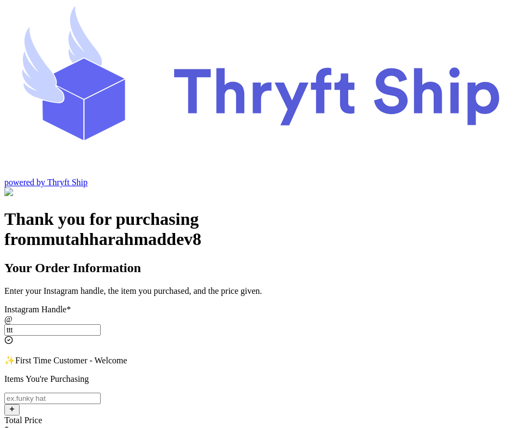
type input "test"
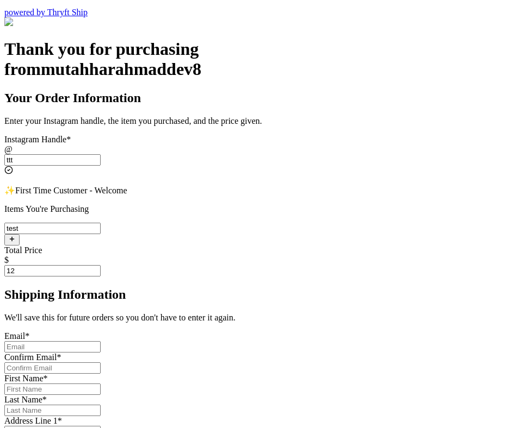
scroll to position [247, 0]
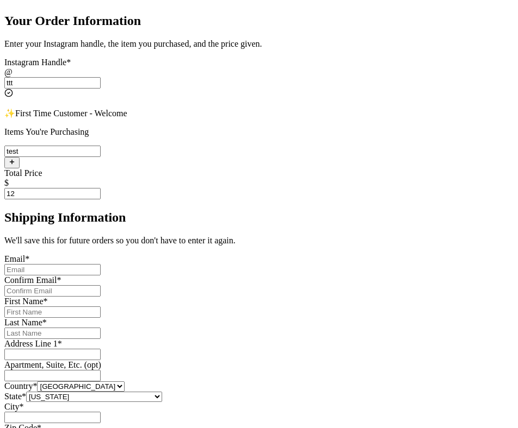
type input "12"
click at [101, 264] on input "Instagram Handle *" at bounding box center [52, 269] width 96 height 11
type input "mutahhar.ahmad+2@thryftship.com"
click at [101, 285] on input "Instagram Handle *" at bounding box center [52, 290] width 96 height 11
type input "mutahhar.ahmad+2@thryftship.com"
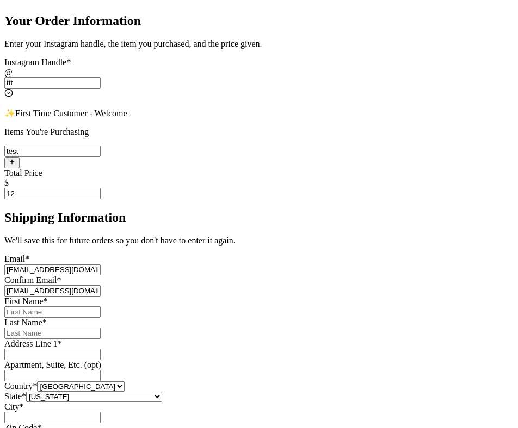
click at [101, 307] on input "Instagram Handle *" at bounding box center [52, 312] width 96 height 11
type input "Mutahhar"
click at [101, 328] on input "Instagram Handle *" at bounding box center [52, 333] width 96 height 11
type input "Ahmad"
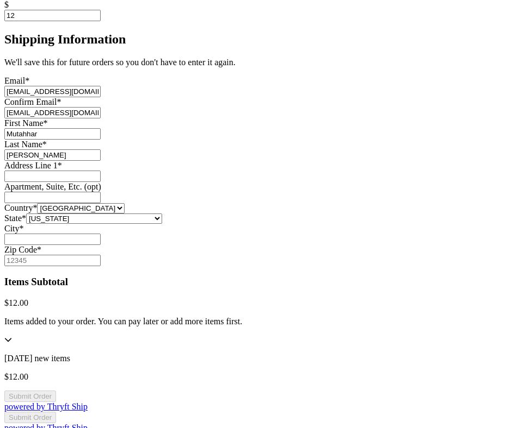
scroll to position [440, 0]
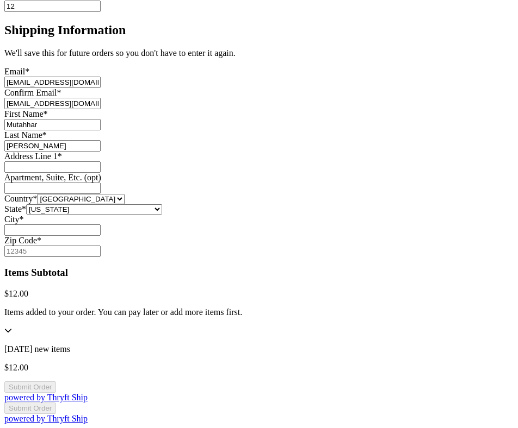
click at [101, 161] on input "Instagram Handle *" at bounding box center [52, 166] width 96 height 11
type input "1234 South Temple Street"
click at [101, 225] on input "Instagram Handle *" at bounding box center [52, 230] width 96 height 11
type input "Salt Lake City"
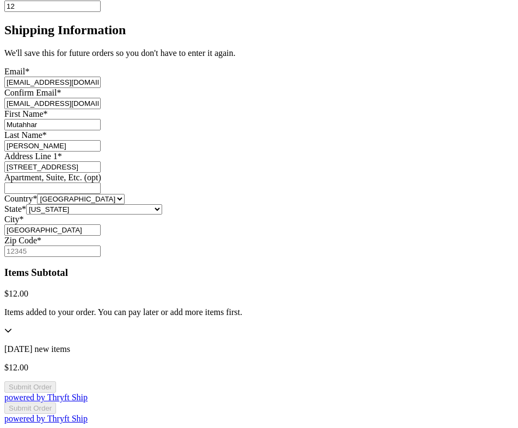
click at [101, 246] on input "Zip Code *" at bounding box center [52, 251] width 96 height 11
type input "84116"
click at [56, 382] on button "Submit Order" at bounding box center [30, 387] width 52 height 11
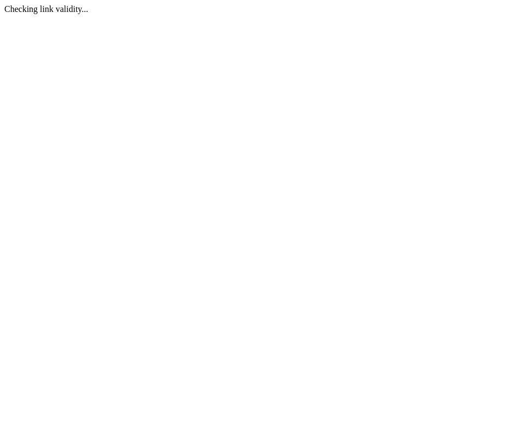
scroll to position [0, 0]
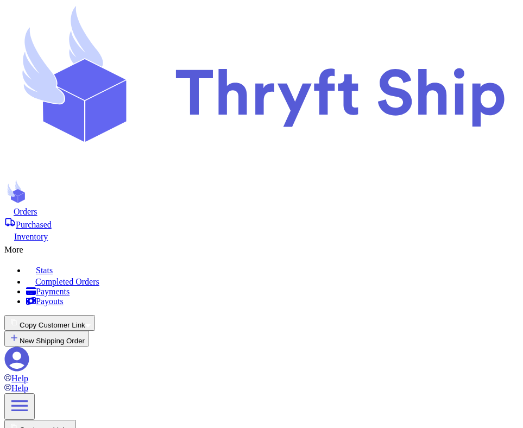
scroll to position [237, 0]
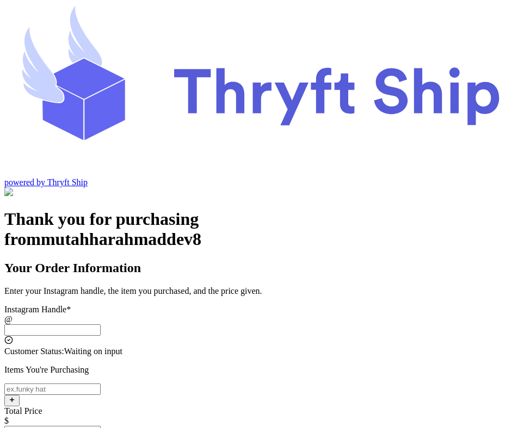
click at [101, 325] on input "Instagram Handle *" at bounding box center [52, 330] width 96 height 11
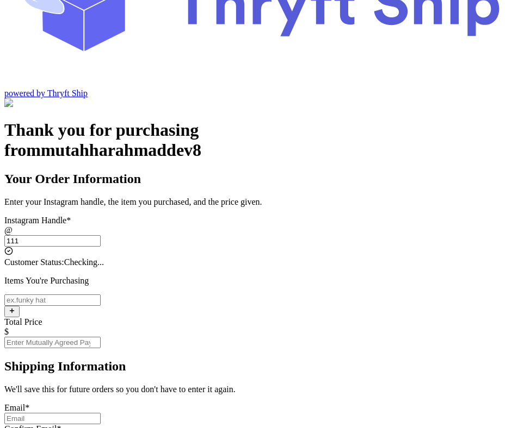
scroll to position [90, 0]
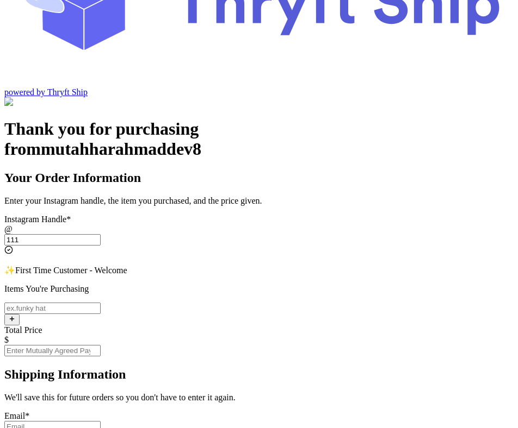
type input "111"
click at [101, 303] on input "Instagram Handle *" at bounding box center [52, 308] width 96 height 11
type input "tet"
click at [101, 345] on input "Total Price" at bounding box center [52, 350] width 96 height 11
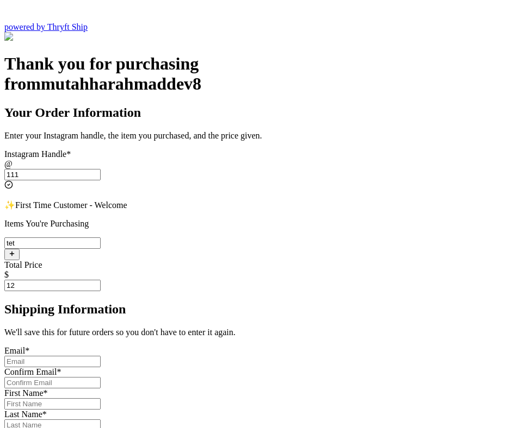
scroll to position [227, 0]
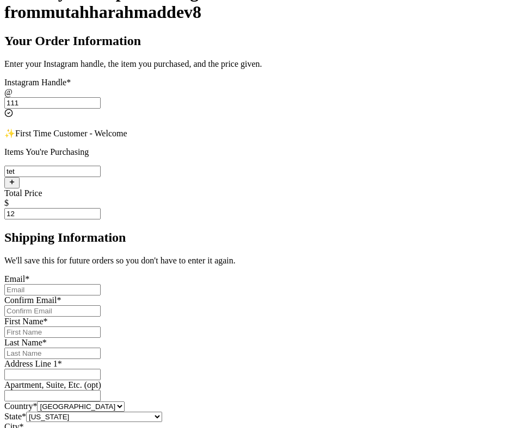
type input "12"
click at [101, 284] on input "Instagram Handle *" at bounding box center [52, 289] width 96 height 11
type input "mutahhar.ahmad+2@thryftship.com"
click at [101, 306] on input "Instagram Handle *" at bounding box center [52, 311] width 96 height 11
type input "mutahhar.ahmad+2@thryftship.com"
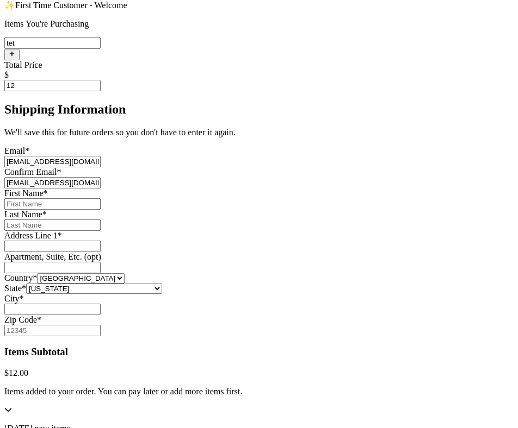
scroll to position [389, 0]
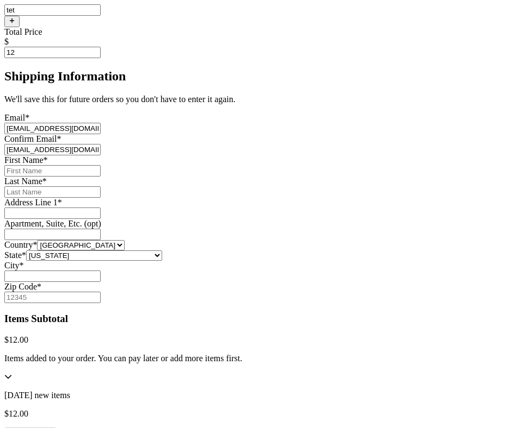
click at [101, 165] on input "Instagram Handle *" at bounding box center [52, 170] width 96 height 11
type input "Mutahhar"
click at [101, 186] on input "Instagram Handle *" at bounding box center [52, 191] width 96 height 11
type input "[PERSON_NAME]"
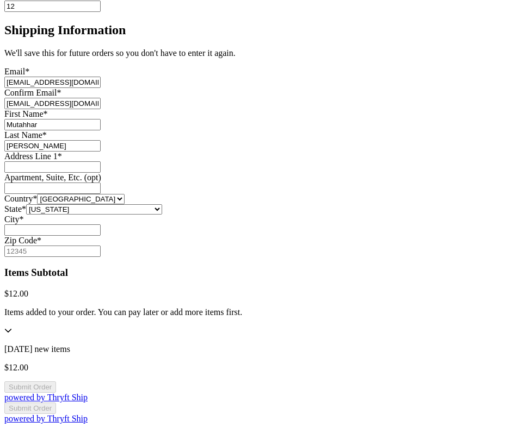
scroll to position [519, 0]
click at [101, 161] on input "Instagram Handle *" at bounding box center [52, 166] width 96 height 11
type input "[STREET_ADDRESS]"
click at [101, 183] on input "Instagram Handle *" at bounding box center [52, 188] width 96 height 11
click at [101, 236] on input "Instagram Handle *" at bounding box center [52, 230] width 96 height 11
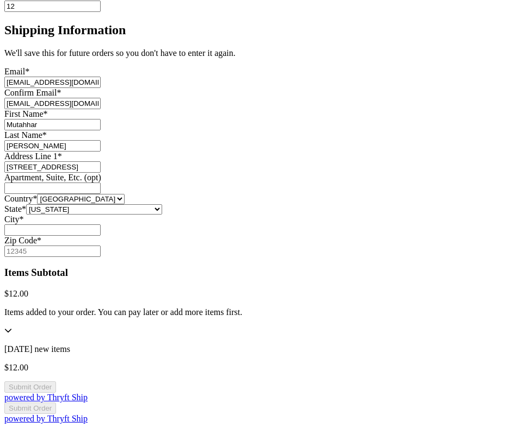
type input "[GEOGRAPHIC_DATA]"
click at [101, 257] on input "Zip Code *" at bounding box center [52, 251] width 96 height 11
type input "84116"
click at [56, 382] on button "Submit Order" at bounding box center [30, 387] width 52 height 11
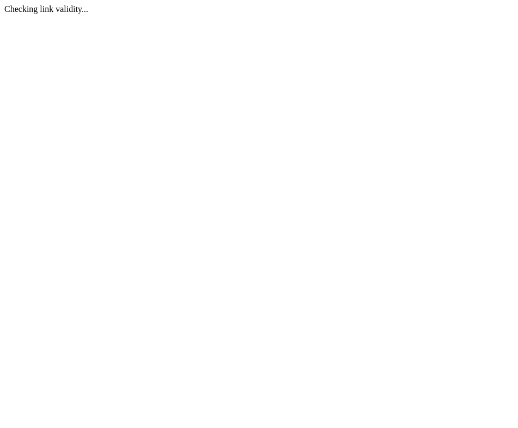
scroll to position [0, 0]
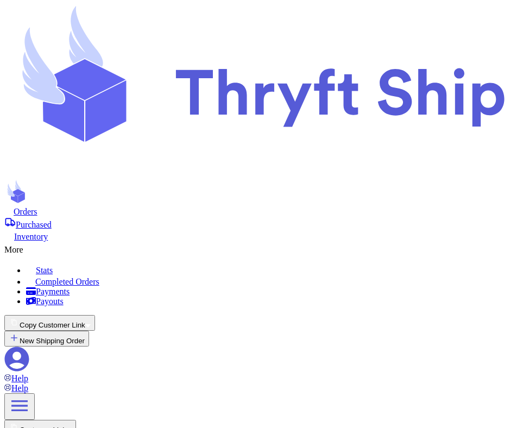
scroll to position [133, 0]
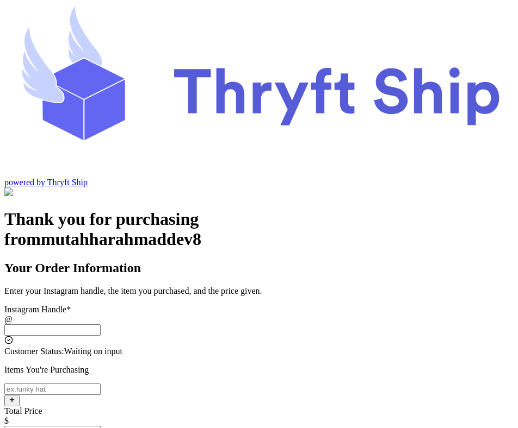
click at [101, 325] on input "Instagram Handle *" at bounding box center [52, 330] width 96 height 11
type input "123"
click at [101, 384] on input "Instagram Handle *" at bounding box center [52, 389] width 96 height 11
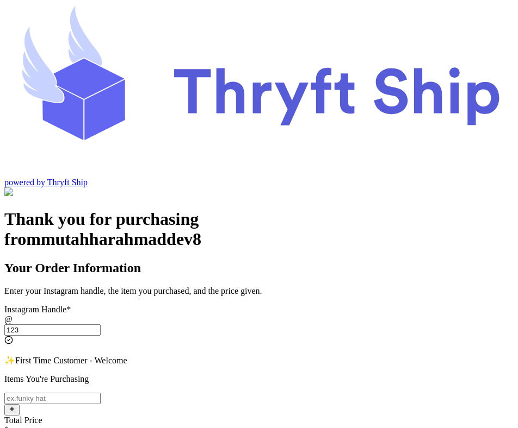
type input "test"
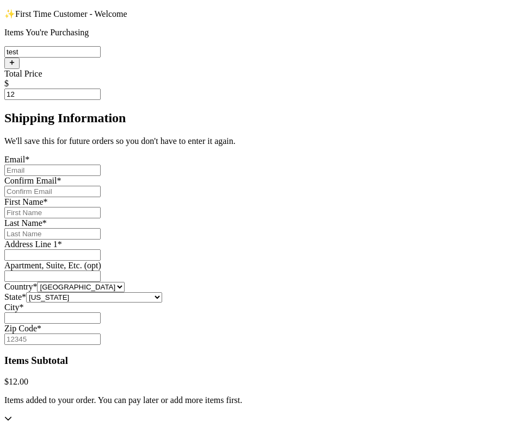
scroll to position [345, 0]
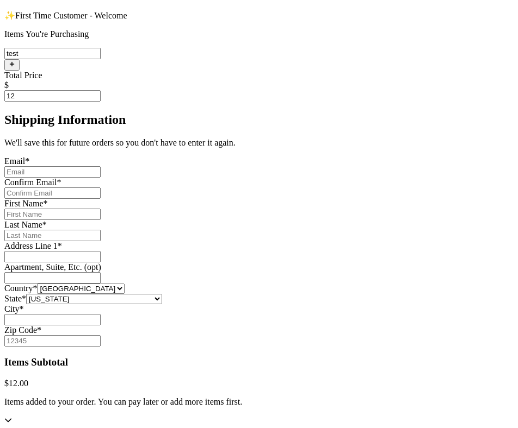
type input "12"
click at [101, 166] on input "Instagram Handle *" at bounding box center [52, 171] width 96 height 11
type input "mutahhar.ahmad+2@thryftship.com"
click at [101, 188] on input "Instagram Handle *" at bounding box center [52, 193] width 96 height 11
type input "mutahhar.ahmad+2@thryftship.com"
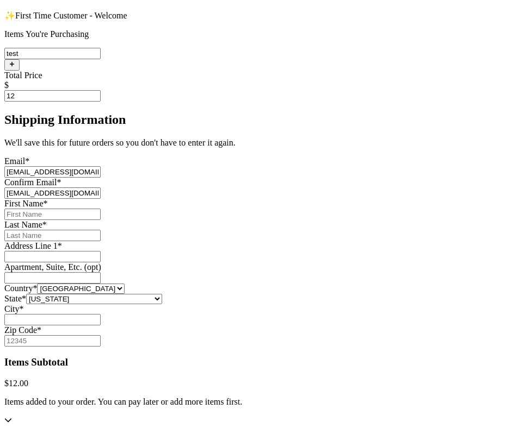
click at [234, 199] on div "First Name *" at bounding box center [258, 209] width 509 height 21
click at [101, 209] on input "Instagram Handle *" at bounding box center [52, 214] width 96 height 11
type input "Mutahhar"
click at [101, 230] on input "Instagram Handle *" at bounding box center [52, 235] width 96 height 11
type input "[PERSON_NAME]"
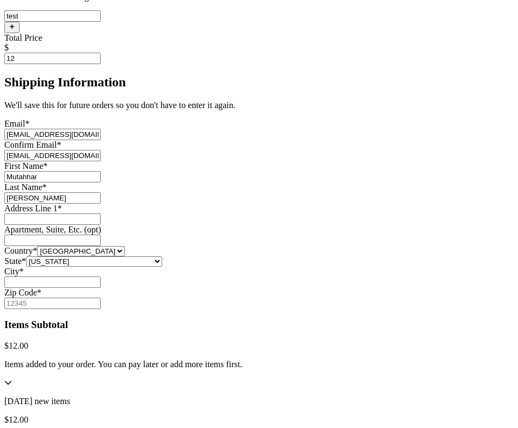
scroll to position [429, 0]
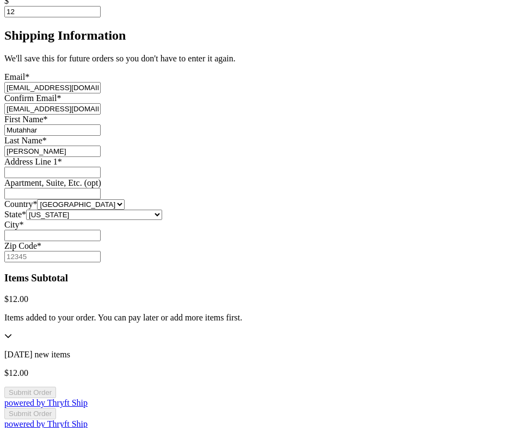
click at [101, 170] on input "Instagram Handle *" at bounding box center [52, 172] width 96 height 11
type input "[STREET_ADDRESS]"
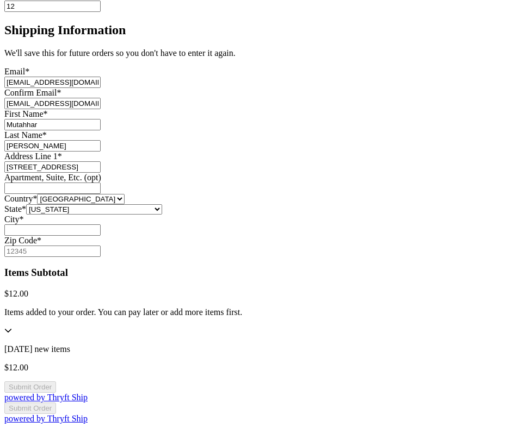
scroll to position [566, 0]
click at [101, 225] on input "Instagram Handle *" at bounding box center [52, 230] width 96 height 11
type input "[GEOGRAPHIC_DATA]"
click at [101, 248] on input "Zip Code *" at bounding box center [52, 251] width 96 height 11
type input "84116"
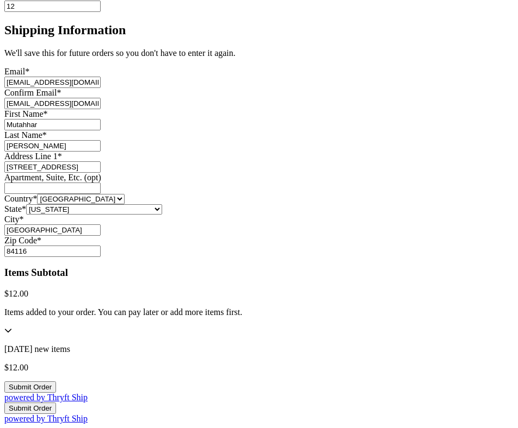
click at [56, 403] on button "Submit Order" at bounding box center [30, 408] width 52 height 11
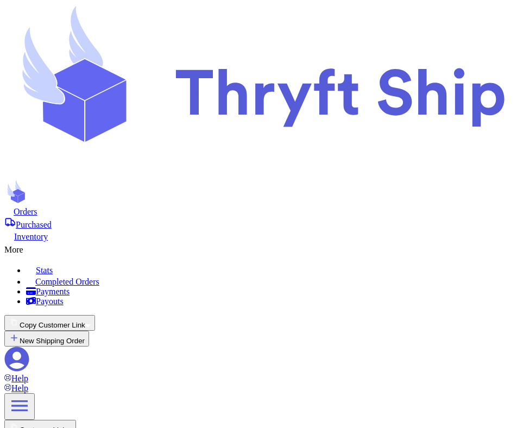
scroll to position [158, 0]
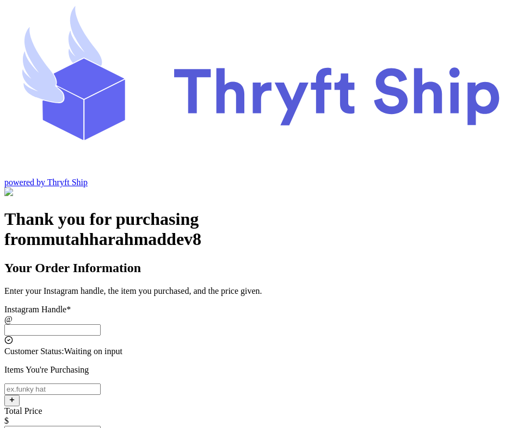
click at [101, 325] on input "Instagram Handle *" at bounding box center [52, 330] width 96 height 11
type input "222"
click at [101, 384] on input "Instagram Handle *" at bounding box center [52, 389] width 96 height 11
type input "test"
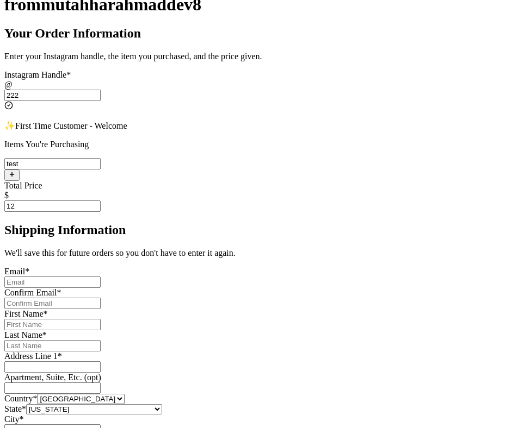
scroll to position [319, 0]
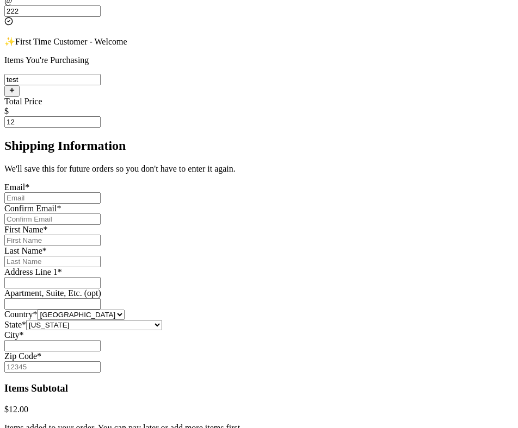
type input "12"
click at [214, 183] on div "Email *" at bounding box center [258, 193] width 509 height 21
click at [101, 192] on input "Instagram Handle *" at bounding box center [52, 197] width 96 height 11
type input "[EMAIL_ADDRESS][DOMAIN_NAME]"
click at [101, 214] on input "Instagram Handle *" at bounding box center [52, 219] width 96 height 11
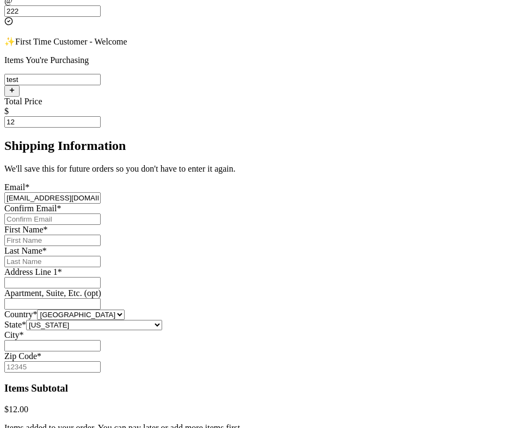
type input "[EMAIL_ADDRESS][DOMAIN_NAME]"
click at [101, 235] on input "Instagram Handle *" at bounding box center [52, 240] width 96 height 11
type input "Mutahhar"
click at [101, 256] on input "Instagram Handle *" at bounding box center [52, 261] width 96 height 11
type input "[PERSON_NAME]"
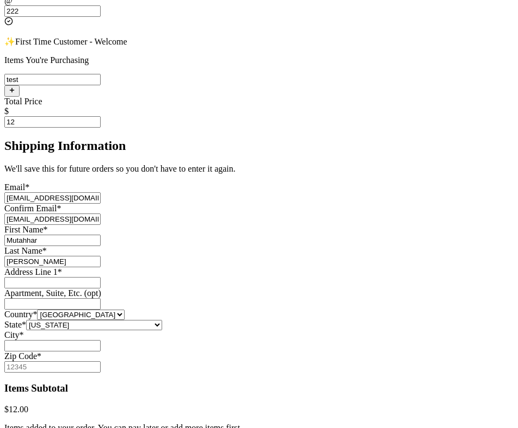
scroll to position [438, 0]
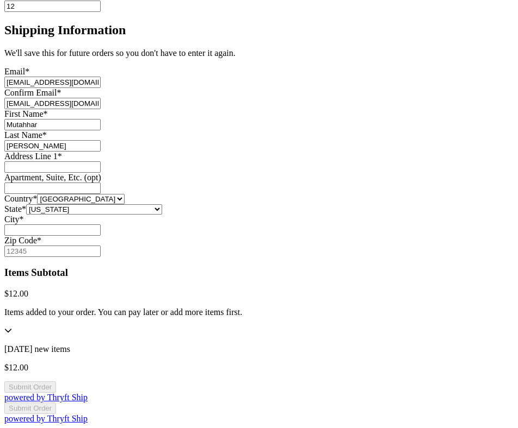
click at [101, 161] on input "Instagram Handle *" at bounding box center [52, 166] width 96 height 11
type input "[STREET_ADDRESS]"
click at [101, 225] on input "Instagram Handle *" at bounding box center [52, 230] width 96 height 11
type input "[GEOGRAPHIC_DATA]"
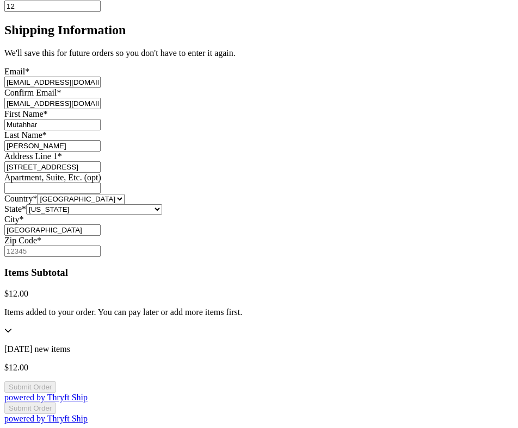
click at [101, 246] on input "Zip Code *" at bounding box center [52, 251] width 96 height 11
type input "84116"
click at [56, 382] on button "Submit Order" at bounding box center [30, 387] width 52 height 11
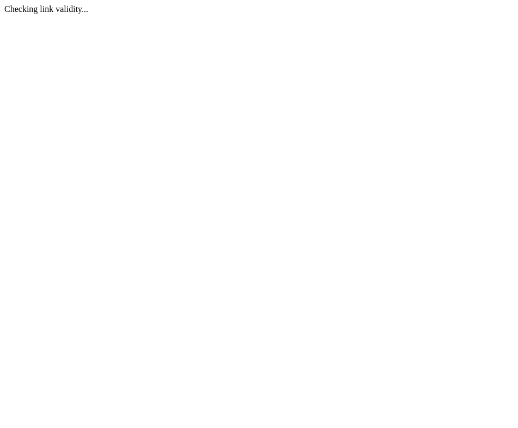
scroll to position [0, 0]
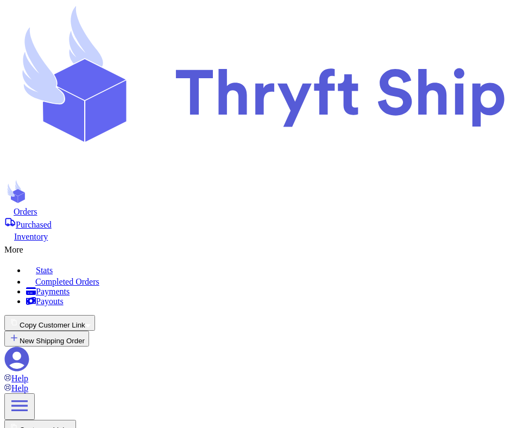
scroll to position [213, 0]
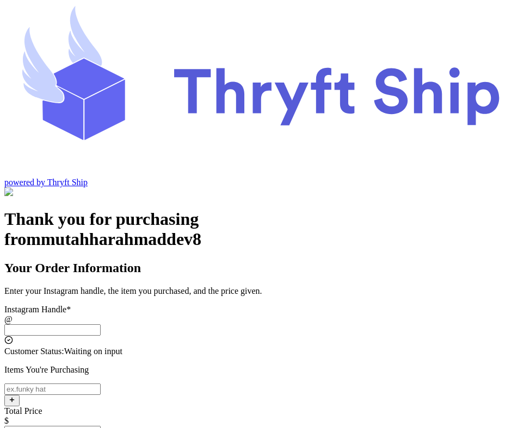
click at [101, 325] on input "Instagram Handle *" at bounding box center [52, 330] width 96 height 11
type input "099"
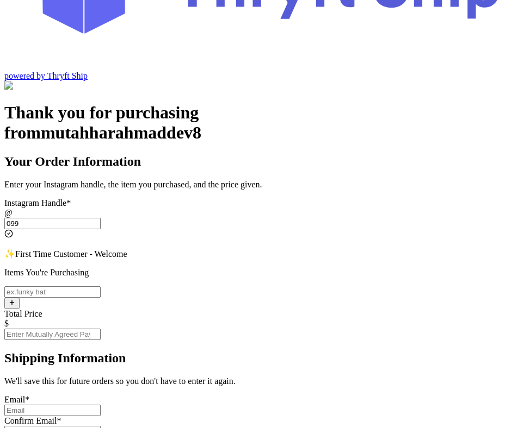
scroll to position [132, 0]
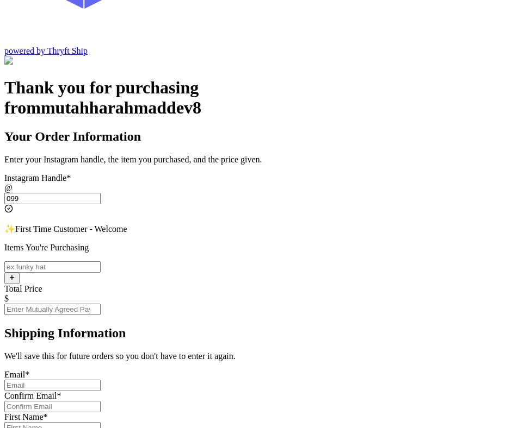
click at [101, 261] on input "Instagram Handle *" at bounding box center [52, 266] width 96 height 11
type input "test"
click at [101, 304] on input "Total Price" at bounding box center [52, 309] width 96 height 11
type input "12"
click at [101, 380] on input "Instagram Handle *" at bounding box center [52, 385] width 96 height 11
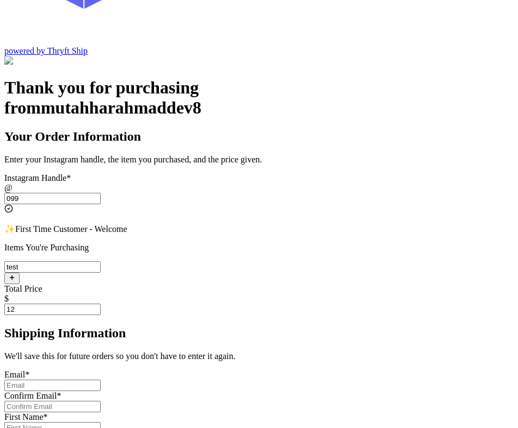
type input "[EMAIL_ADDRESS][DOMAIN_NAME]"
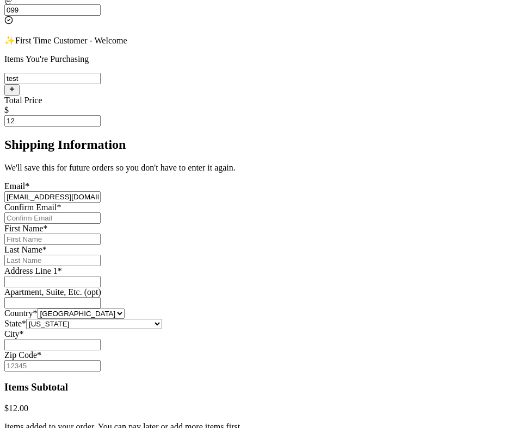
scroll to position [335, 0]
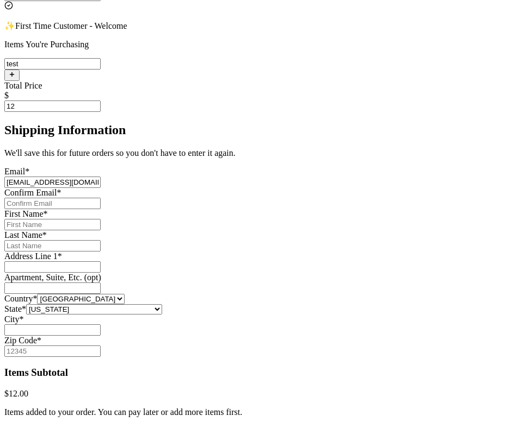
click at [101, 198] on input "Instagram Handle *" at bounding box center [52, 203] width 96 height 11
type input "[EMAIL_ADDRESS][DOMAIN_NAME]"
click at [101, 219] on input "Instagram Handle *" at bounding box center [52, 224] width 96 height 11
type input "Mutahhar"
click at [101, 240] on input "Instagram Handle *" at bounding box center [52, 245] width 96 height 11
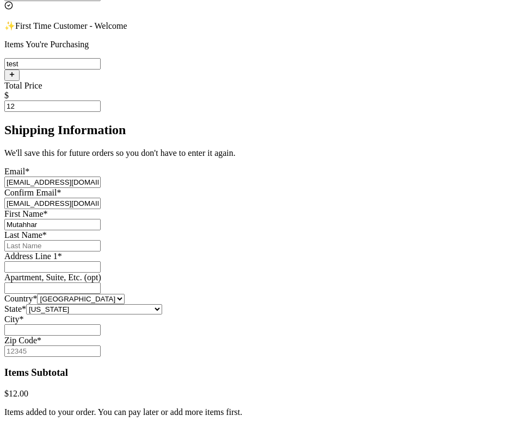
type input "[PERSON_NAME]"
click at [101, 263] on input "Instagram Handle *" at bounding box center [52, 266] width 96 height 11
type input "[STREET_ADDRESS]"
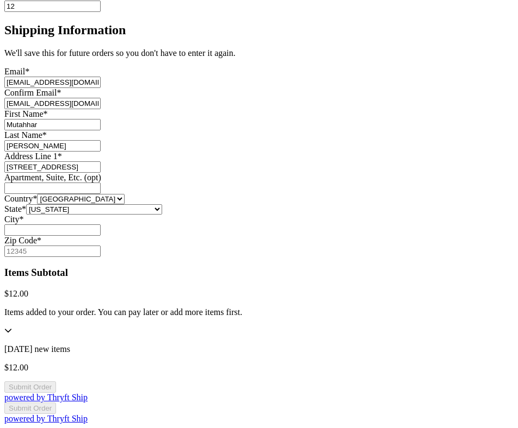
scroll to position [476, 0]
click at [101, 236] on input "Instagram Handle *" at bounding box center [52, 230] width 96 height 11
type input "[GEOGRAPHIC_DATA]"
click at [101, 246] on input "Zip Code *" at bounding box center [52, 251] width 96 height 11
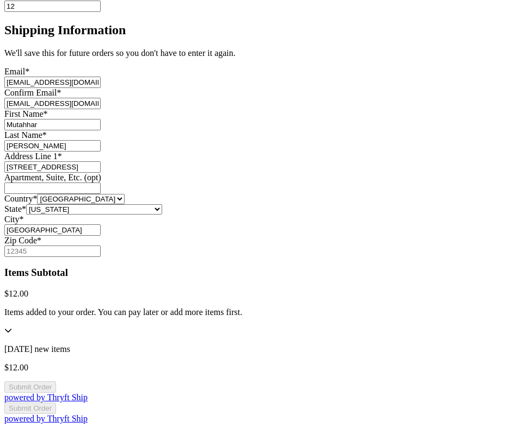
type input "84116"
click at [56, 382] on button "Submit Order" at bounding box center [30, 387] width 52 height 11
